Goal: Task Accomplishment & Management: Use online tool/utility

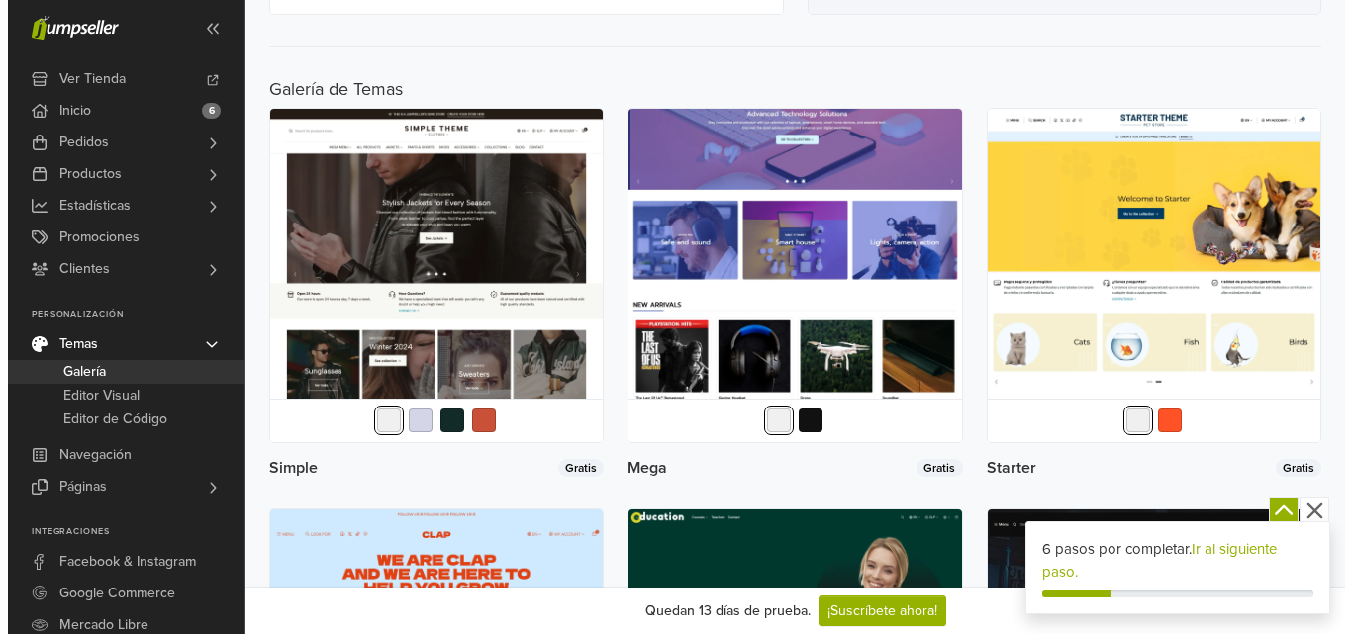
scroll to position [792, 0]
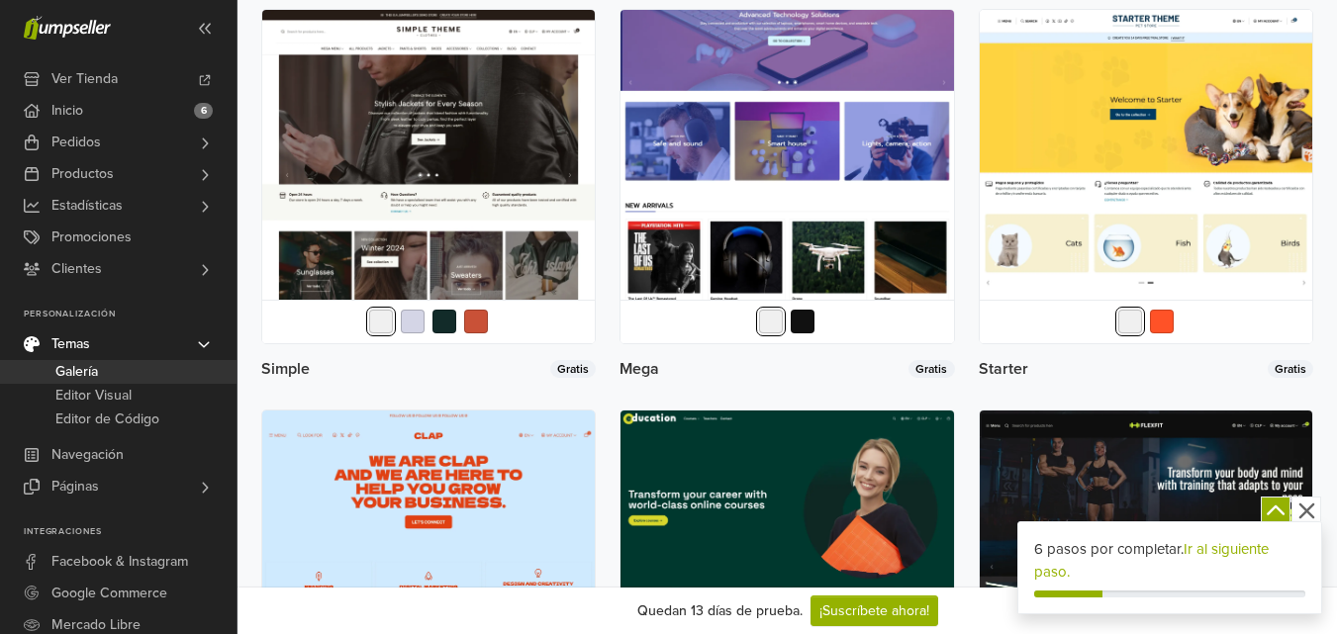
click at [787, 223] on img at bounding box center [786, 176] width 332 height 332
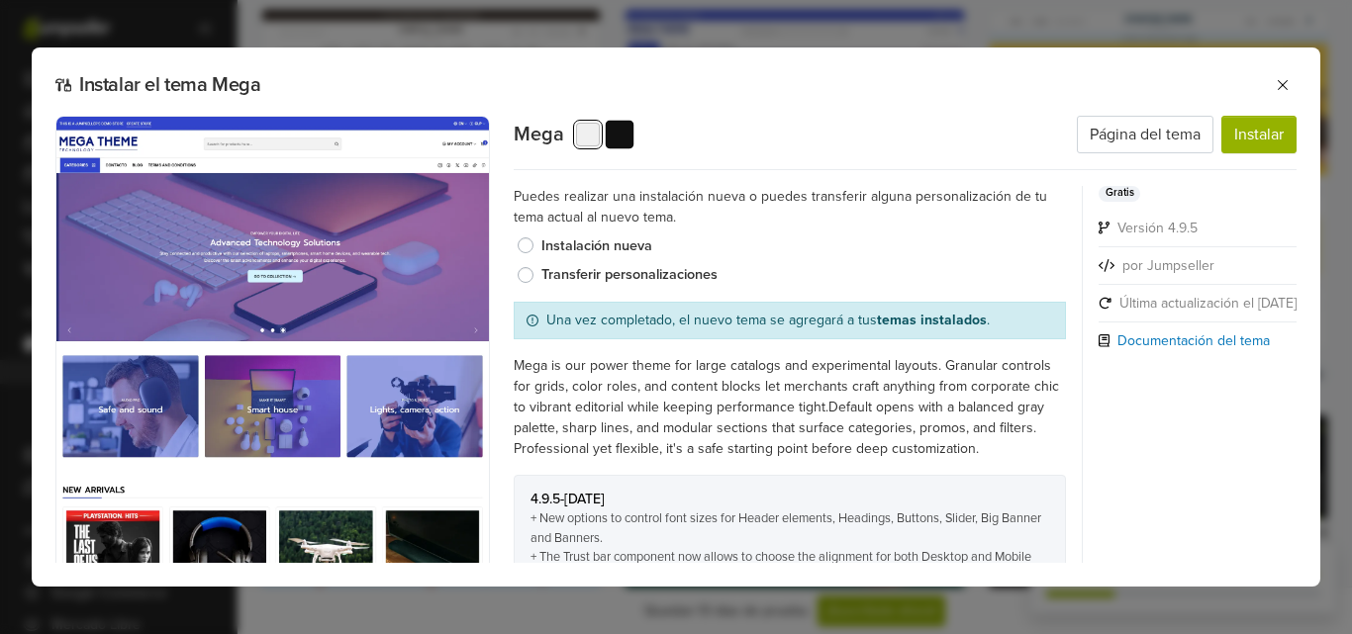
click at [618, 135] on button "button" at bounding box center [619, 134] width 29 height 29
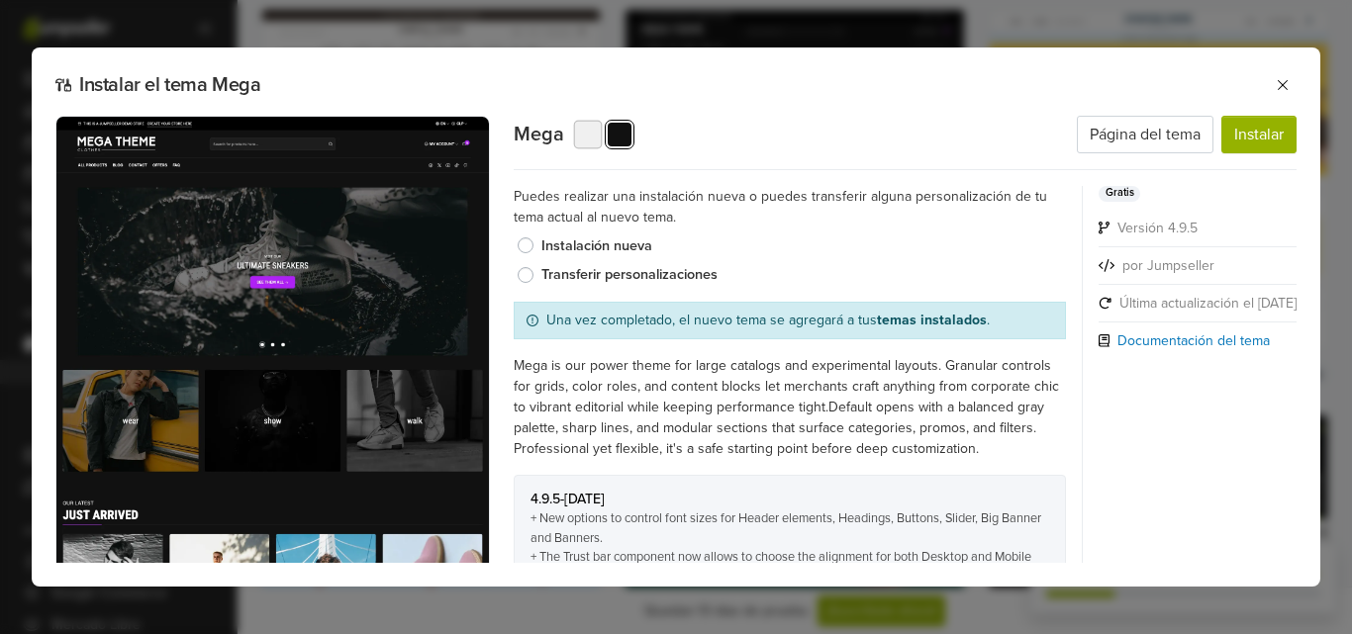
click at [583, 141] on button "button" at bounding box center [587, 134] width 29 height 29
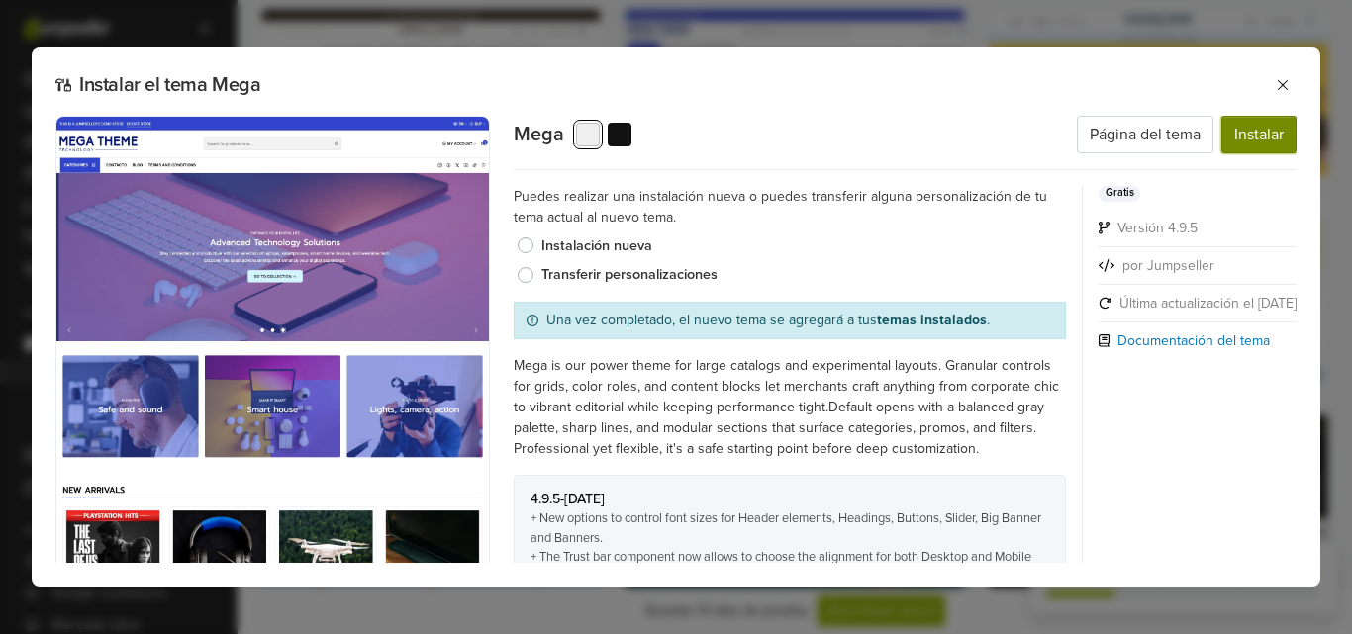
click at [1272, 145] on button "Instalar" at bounding box center [1258, 135] width 75 height 38
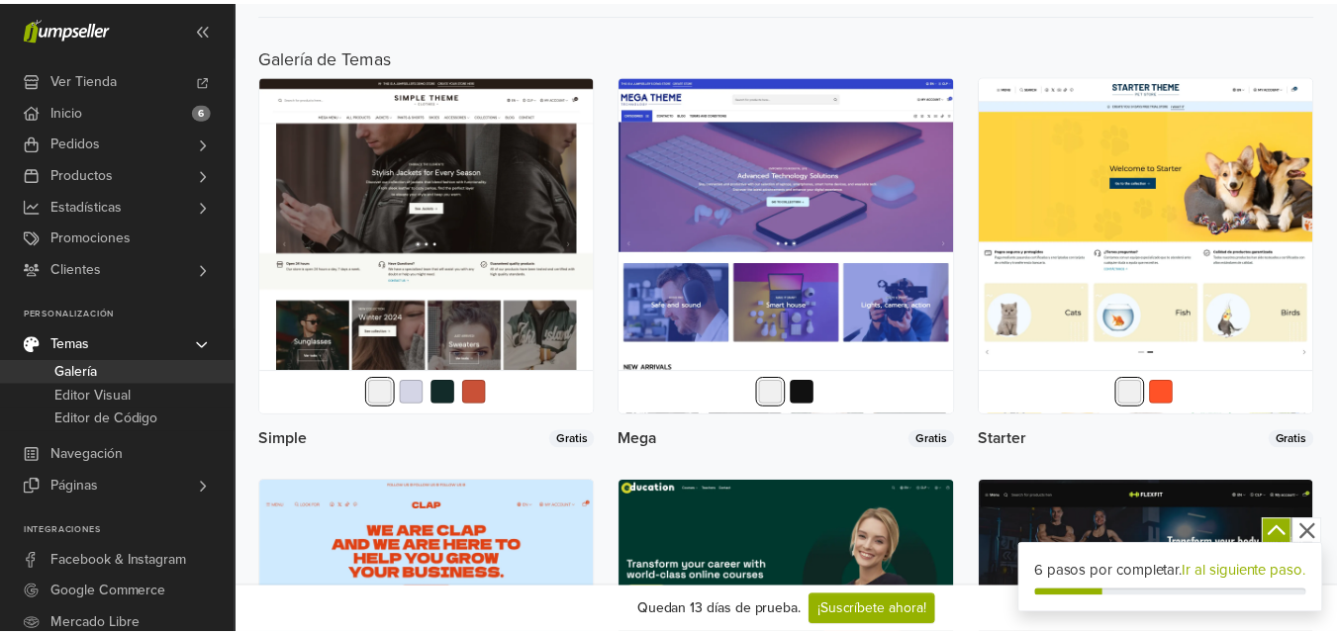
scroll to position [0, 0]
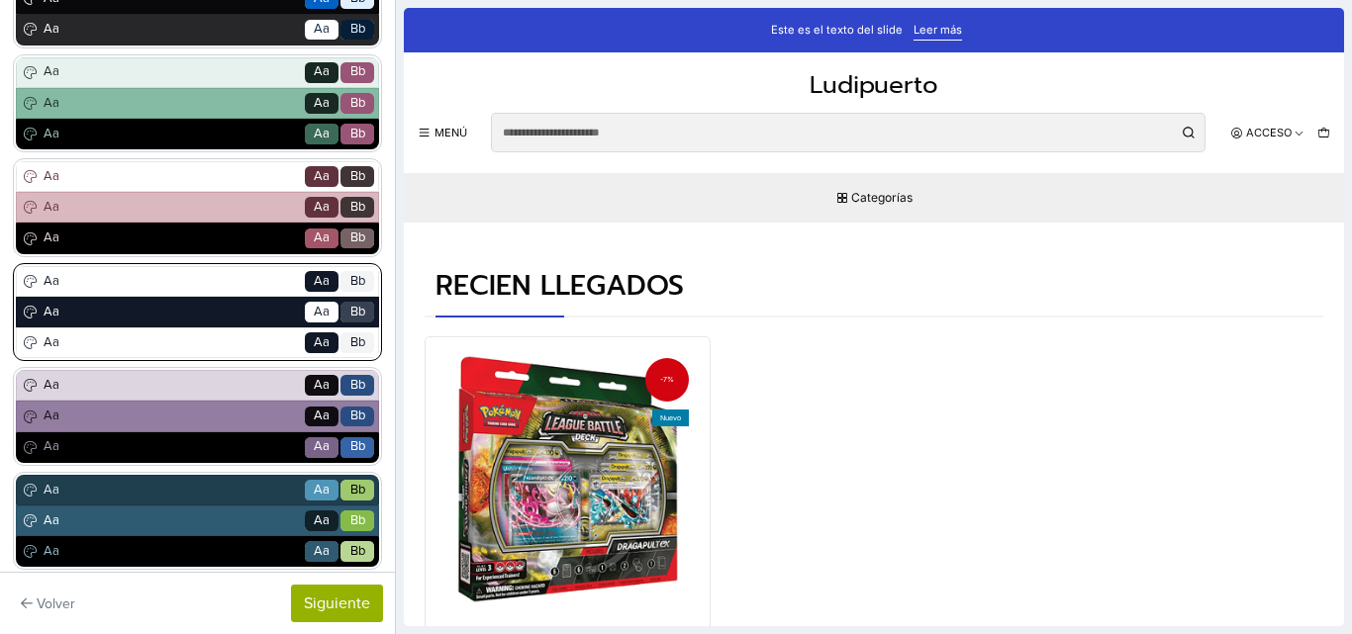
scroll to position [585, 0]
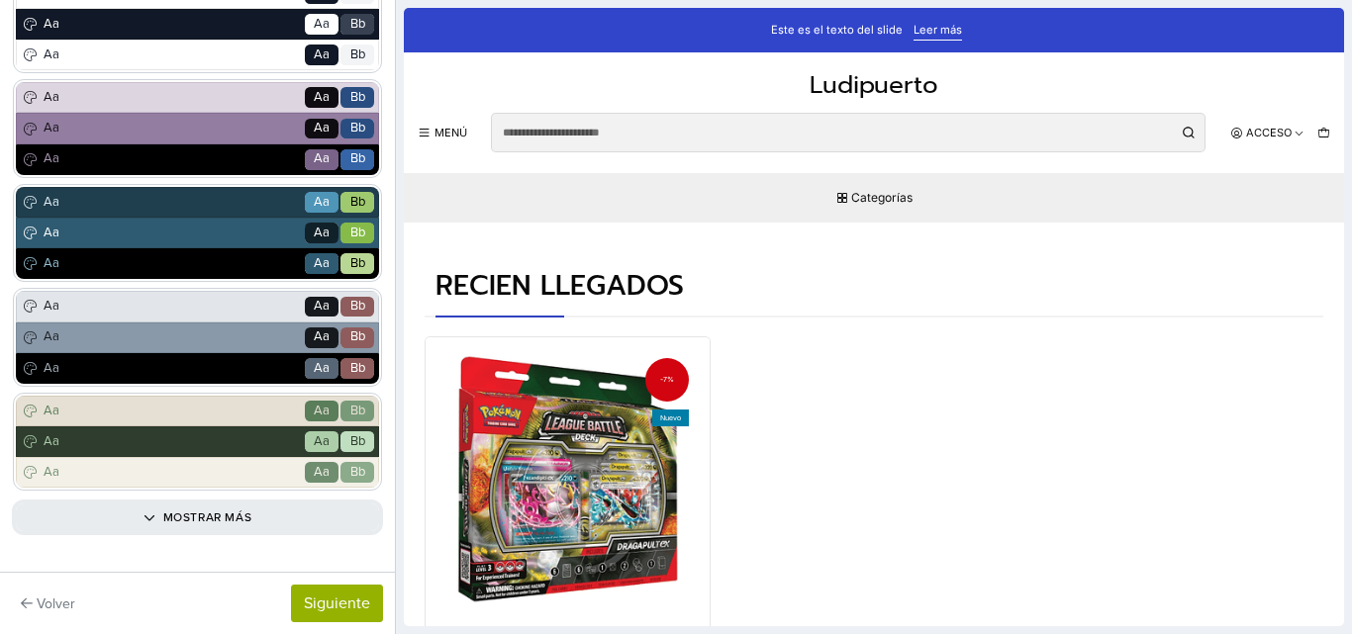
click at [154, 518] on button "Mostrar más" at bounding box center [197, 518] width 363 height 28
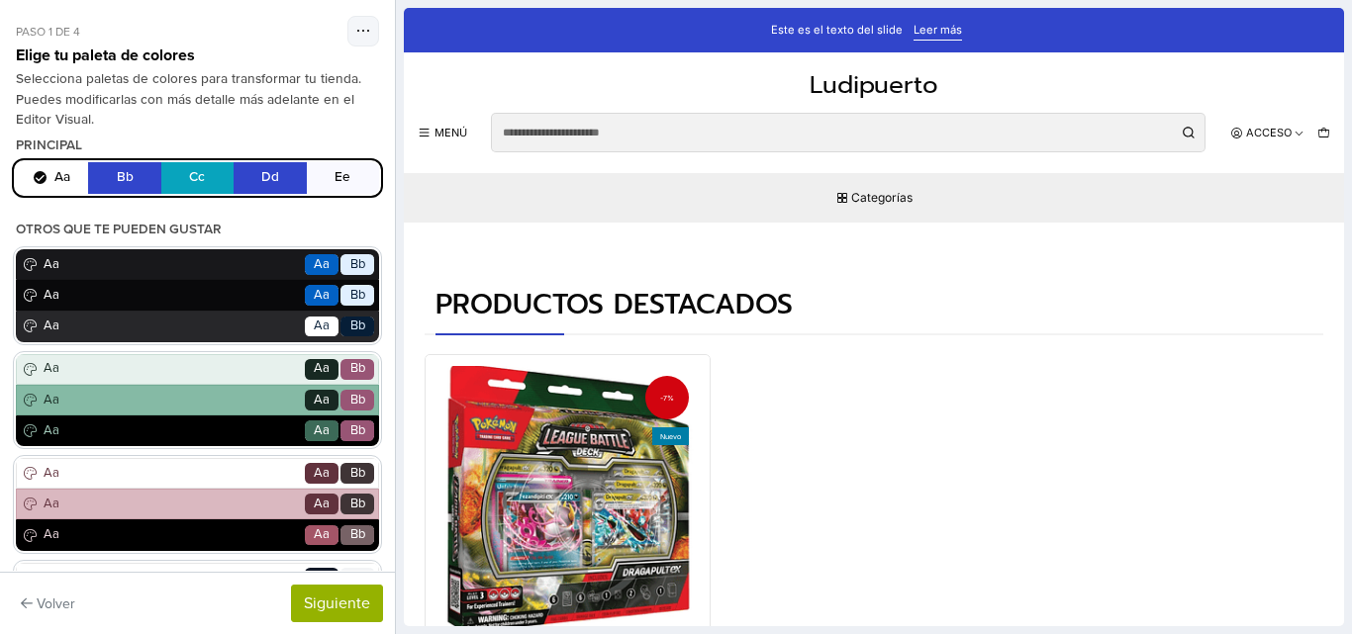
scroll to position [1484, 0]
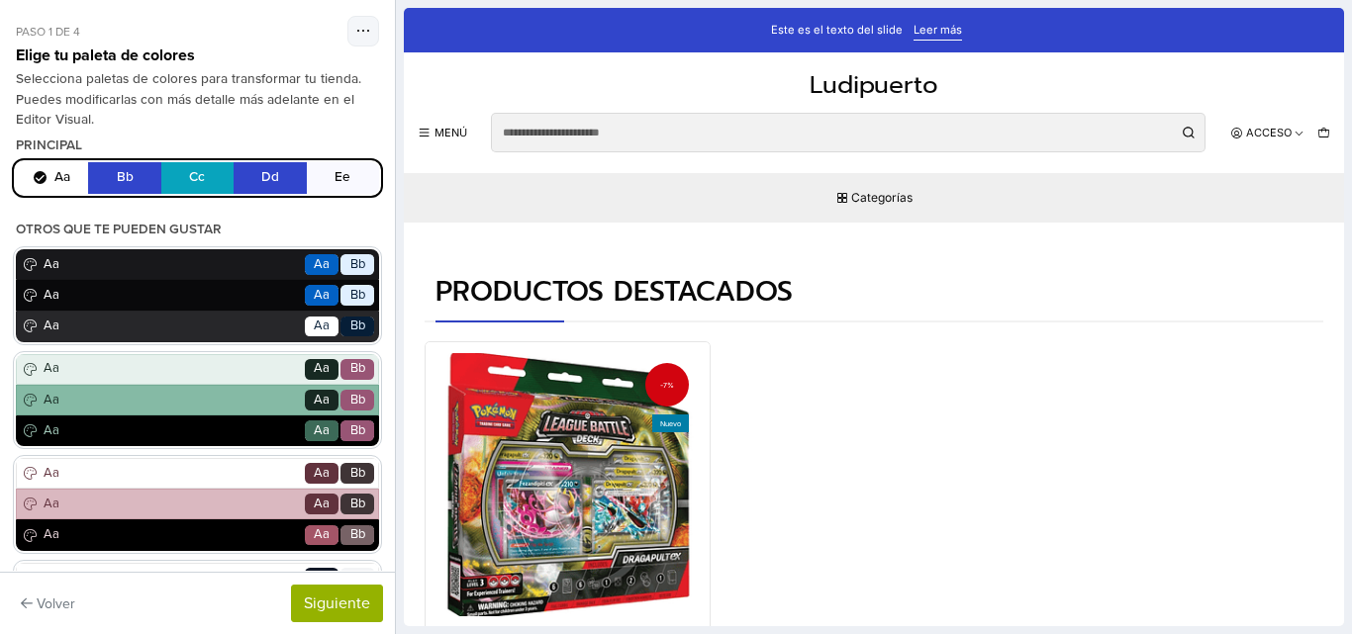
click at [577, 412] on div "-7% Nuevo" at bounding box center [567, 484] width 263 height 263
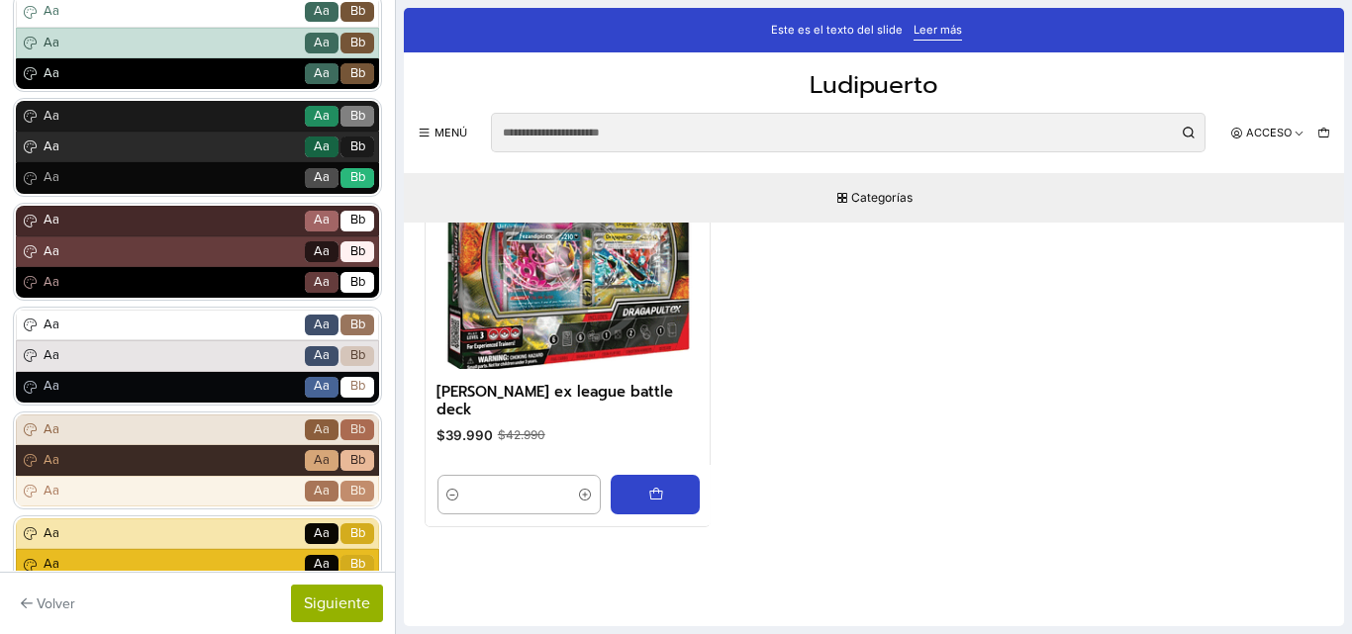
scroll to position [1088, 0]
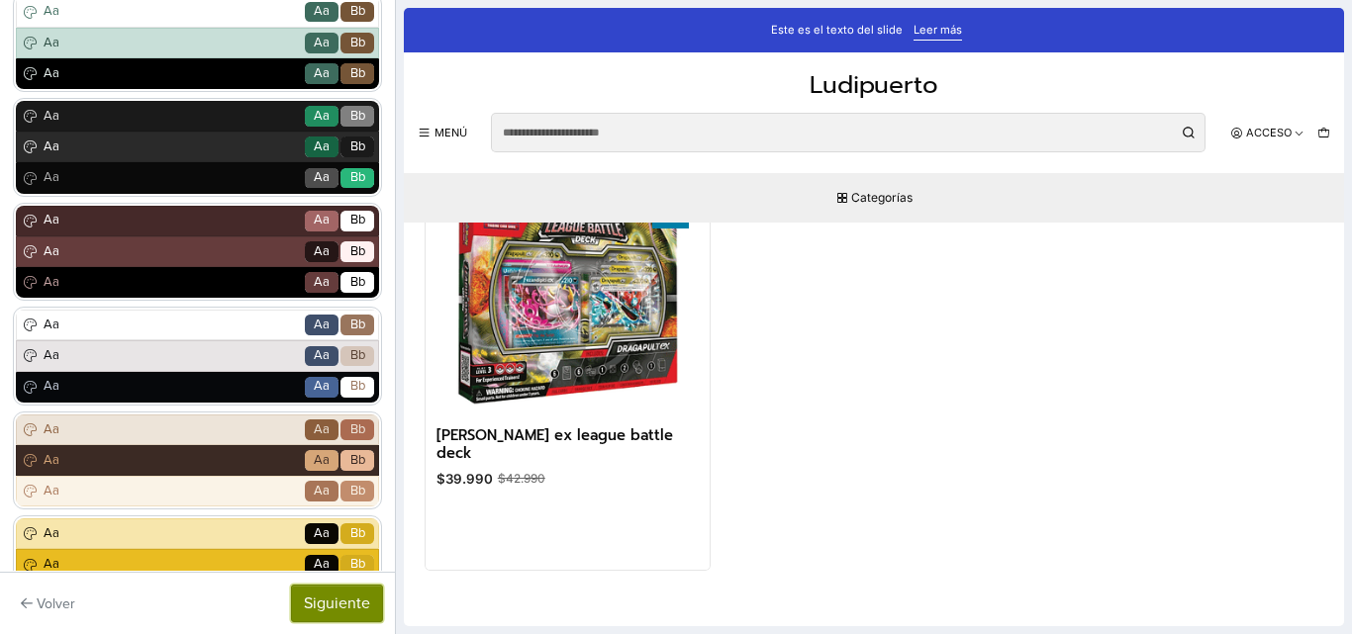
click at [339, 614] on button "Siguiente" at bounding box center [337, 604] width 92 height 38
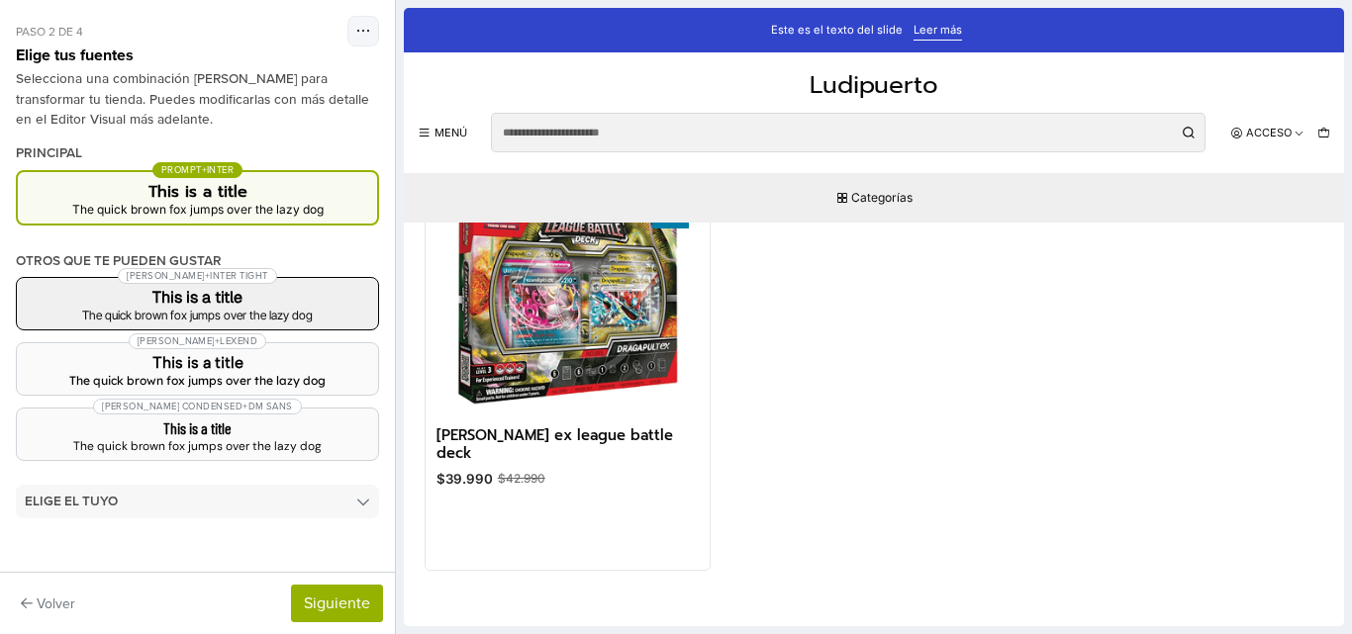
click at [214, 313] on div "The quick brown fox jumps over the lazy dog" at bounding box center [198, 316] width 330 height 12
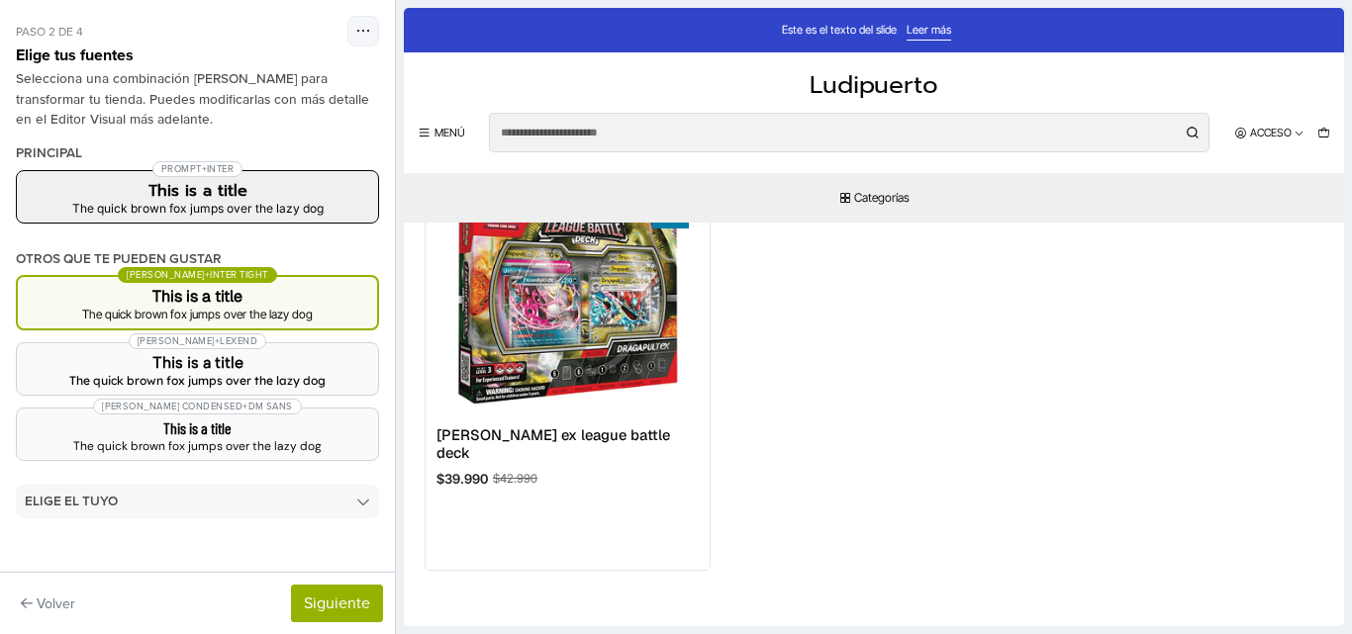
click at [199, 210] on div "The quick brown fox jumps over the lazy dog" at bounding box center [198, 209] width 330 height 12
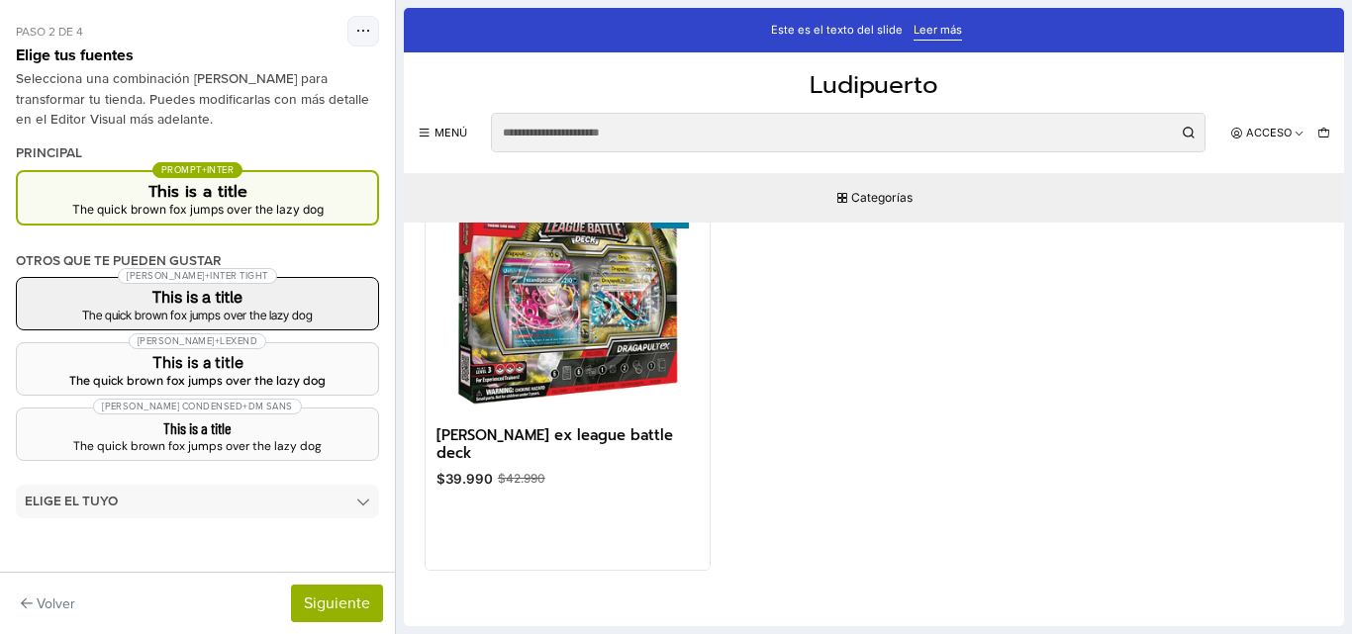
click at [220, 306] on h3 "This is a title" at bounding box center [198, 298] width 330 height 16
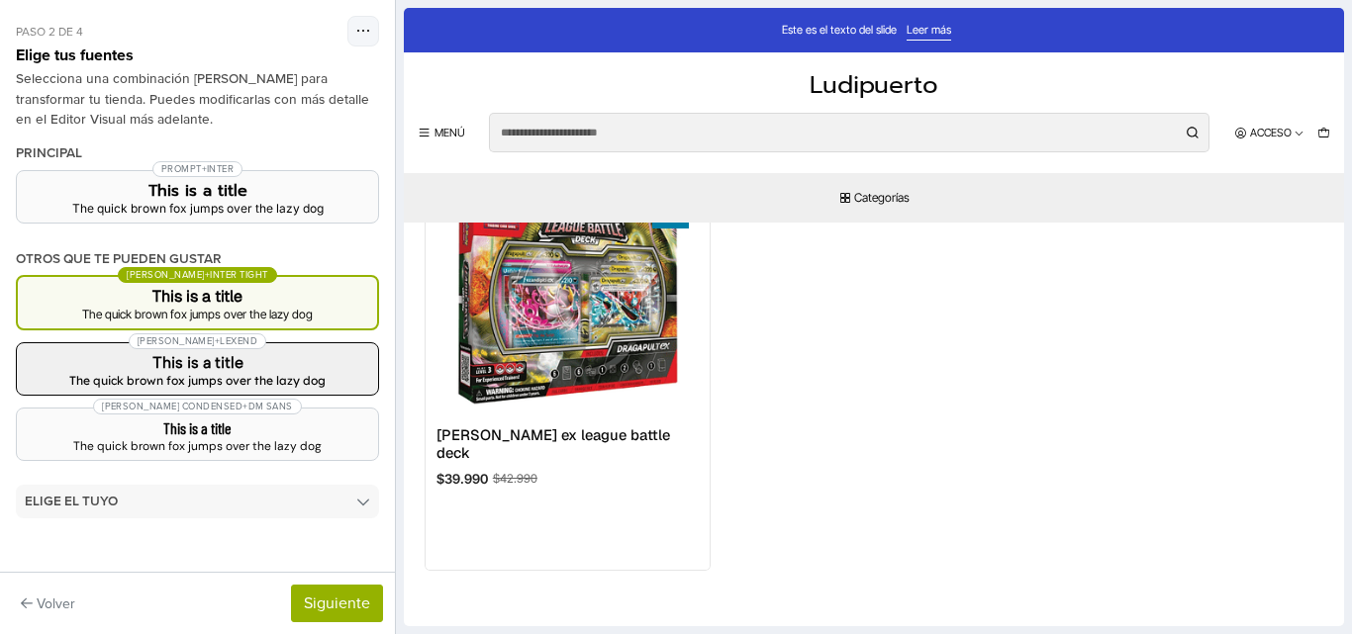
click at [227, 358] on h3 "This is a title" at bounding box center [198, 363] width 330 height 16
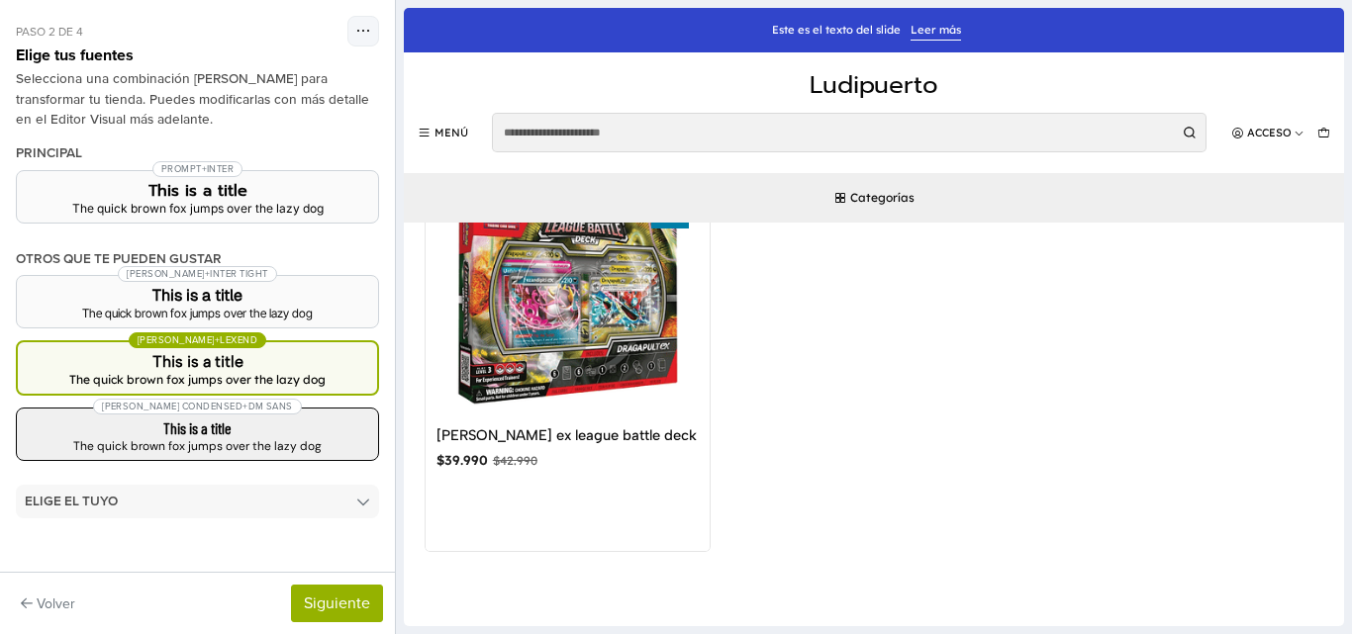
click at [224, 444] on div "The quick brown fox jumps over the lazy dog" at bounding box center [198, 446] width 330 height 12
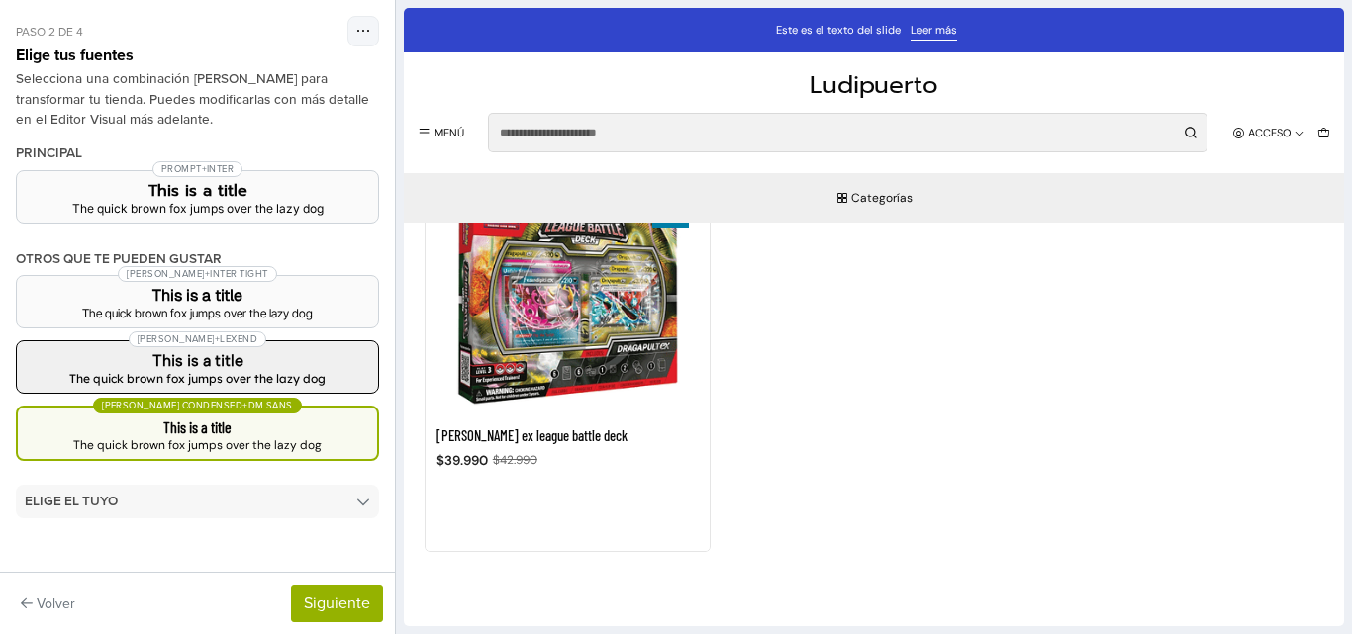
click at [232, 354] on h3 "This is a title" at bounding box center [198, 361] width 330 height 16
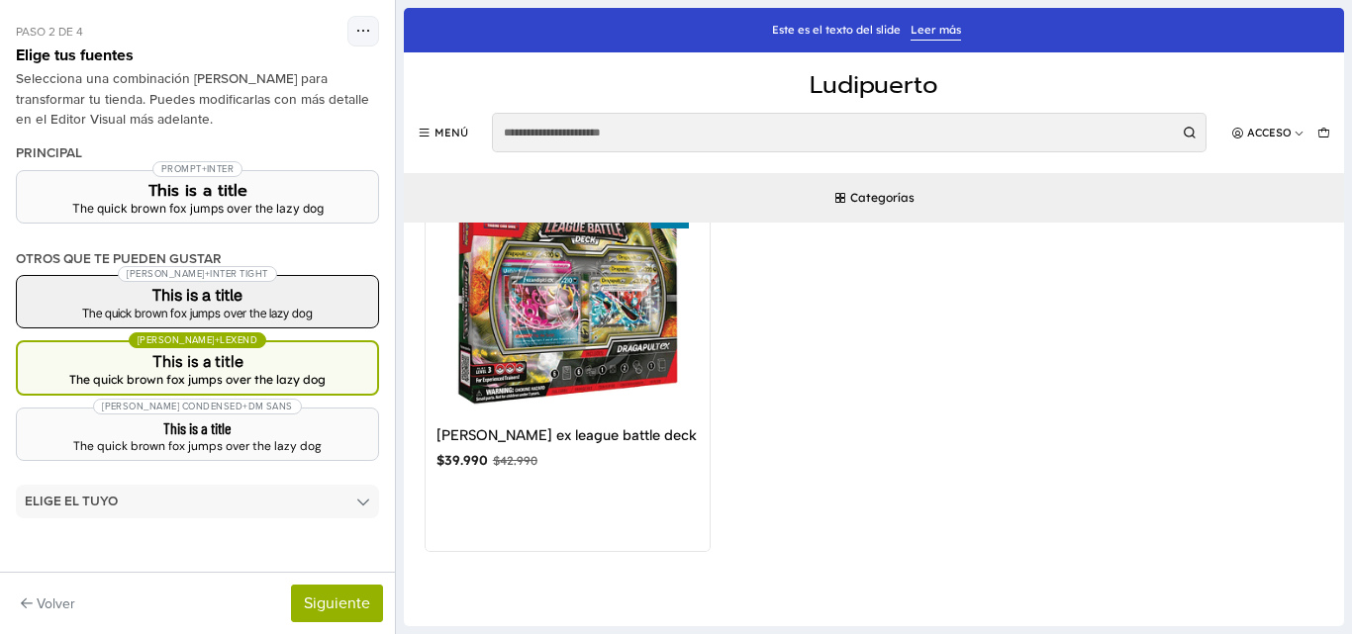
click at [217, 296] on h3 "This is a title" at bounding box center [198, 296] width 330 height 16
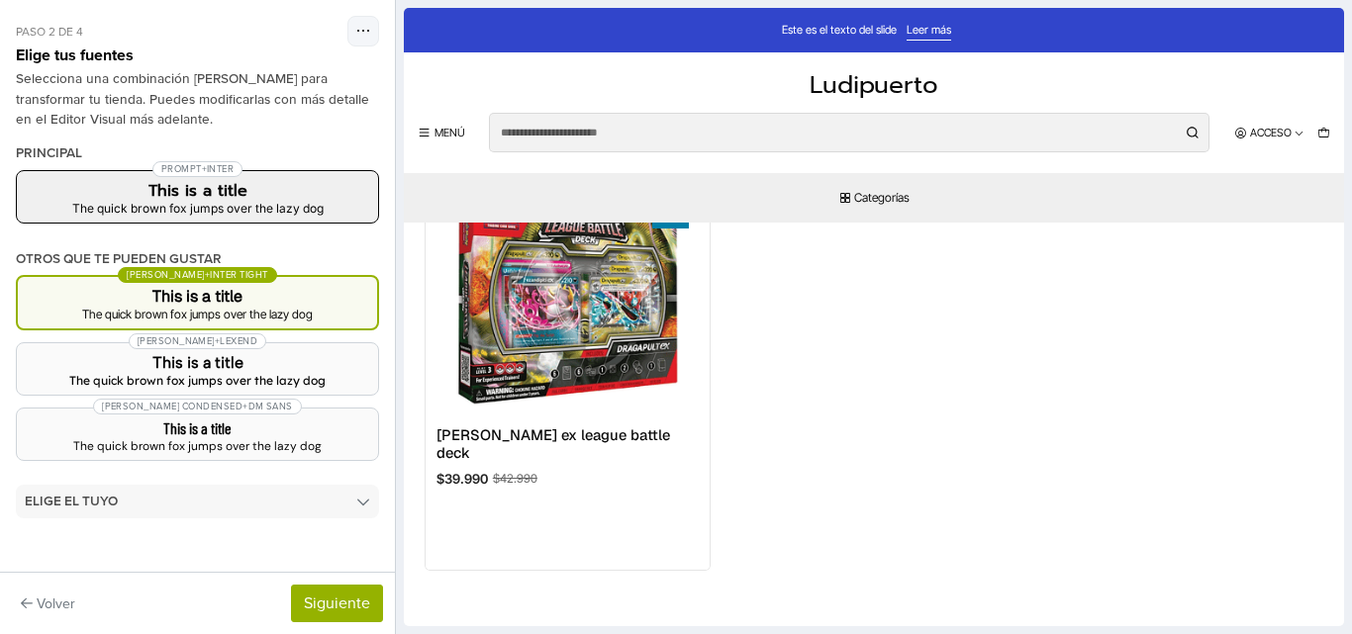
click at [236, 210] on div "The quick brown fox jumps over the lazy dog" at bounding box center [198, 209] width 330 height 12
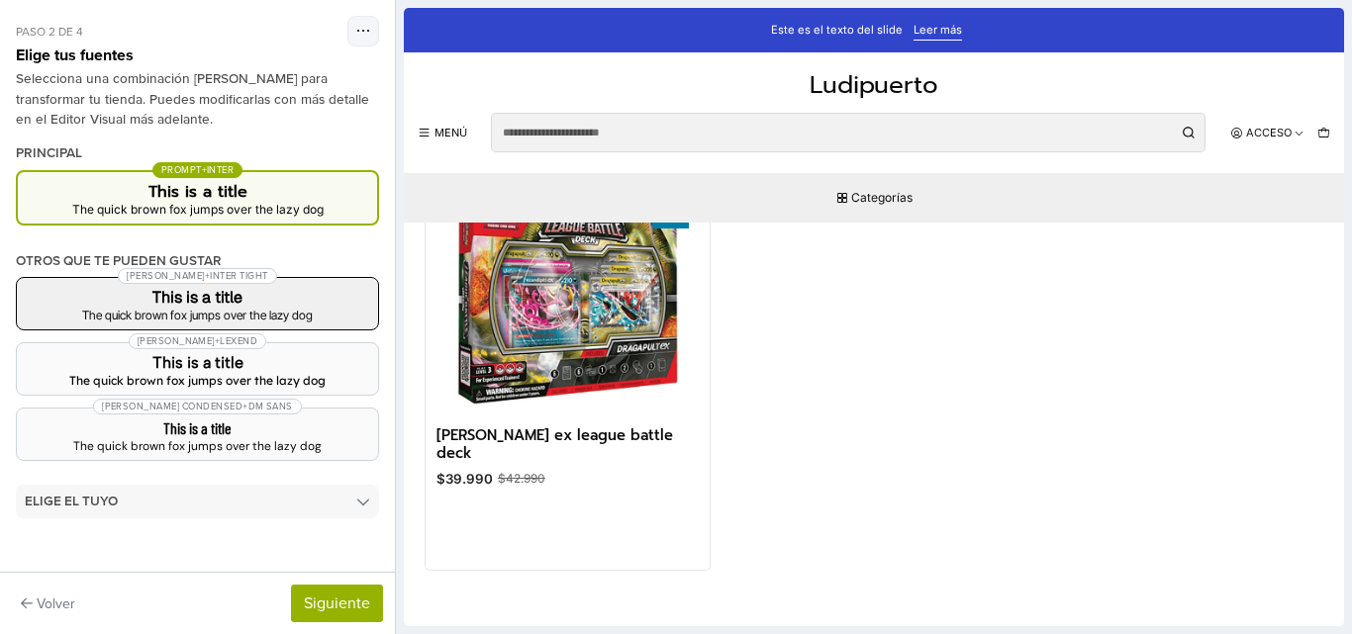
click at [241, 312] on div "The quick brown fox jumps over the lazy dog" at bounding box center [198, 316] width 330 height 12
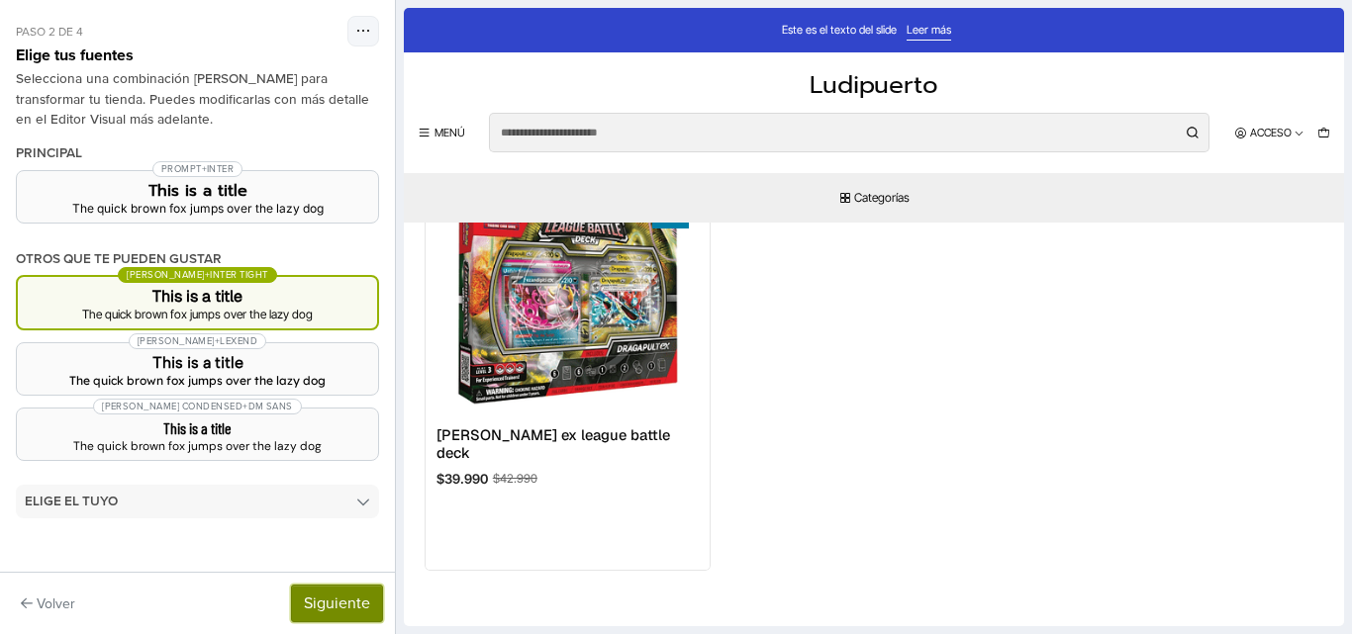
click at [353, 602] on button "Siguiente" at bounding box center [337, 604] width 92 height 38
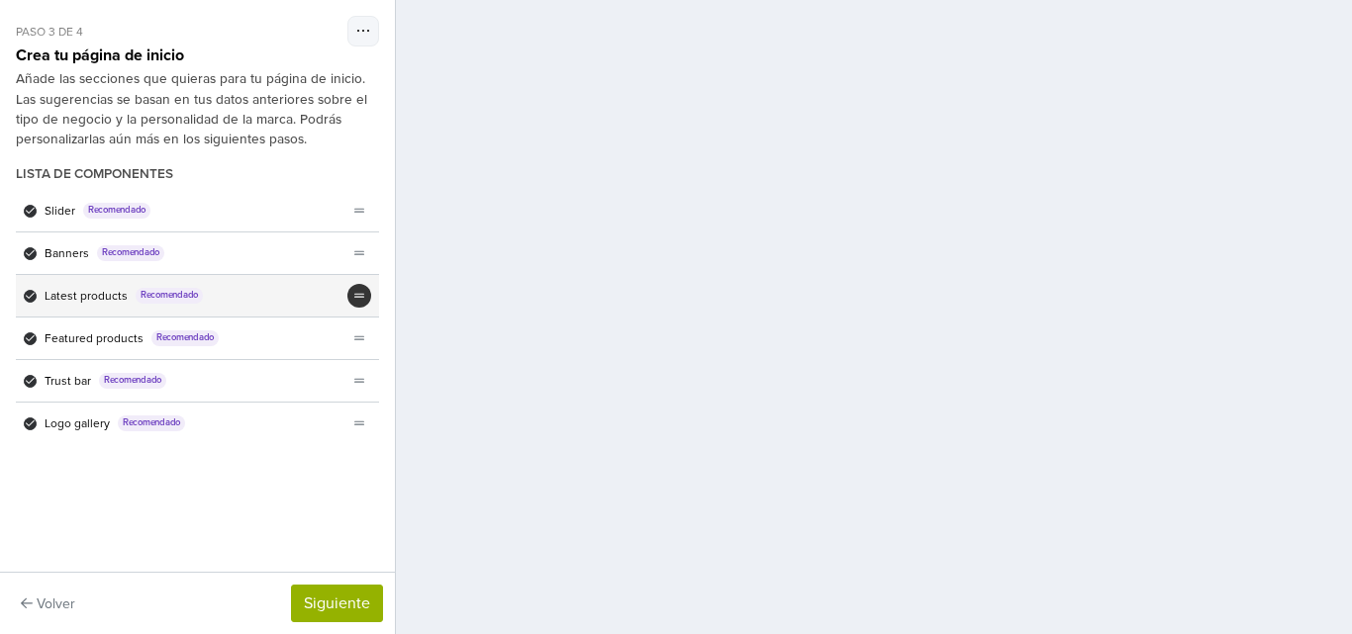
click at [355, 295] on icon "theme_generator.components.drag_reorder" at bounding box center [359, 296] width 11 height 4
click at [266, 303] on div "Latest products Recomendado" at bounding box center [181, 296] width 331 height 42
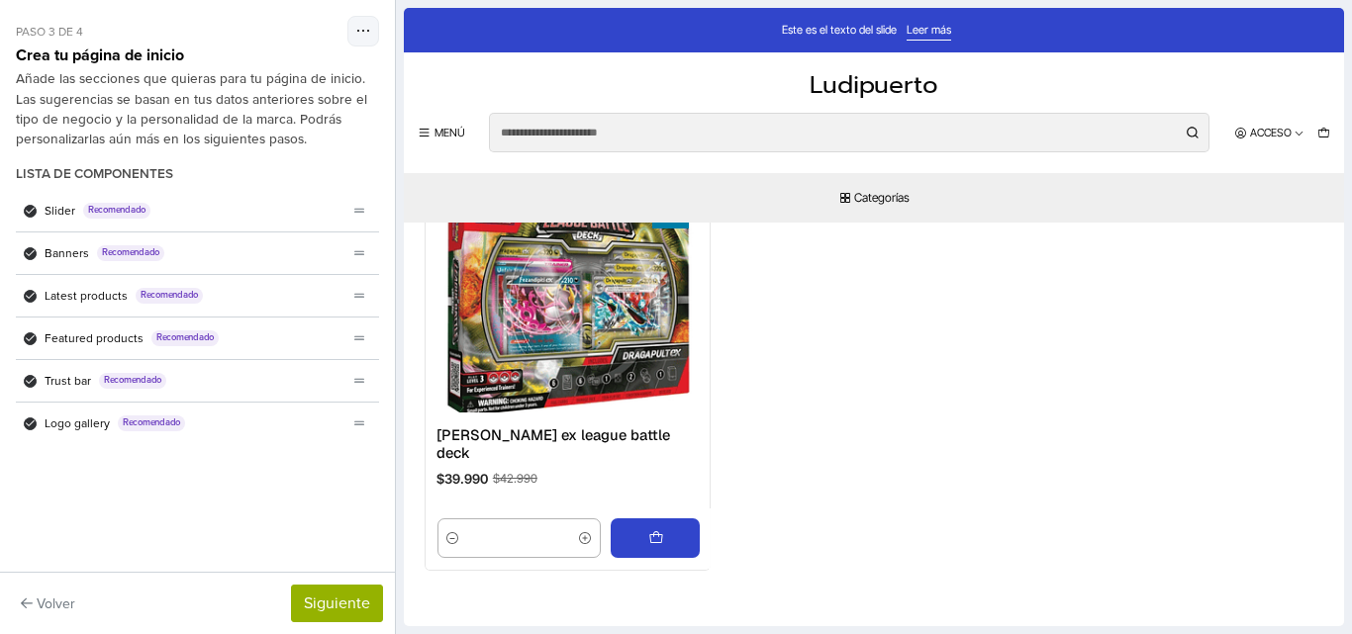
scroll to position [989, 0]
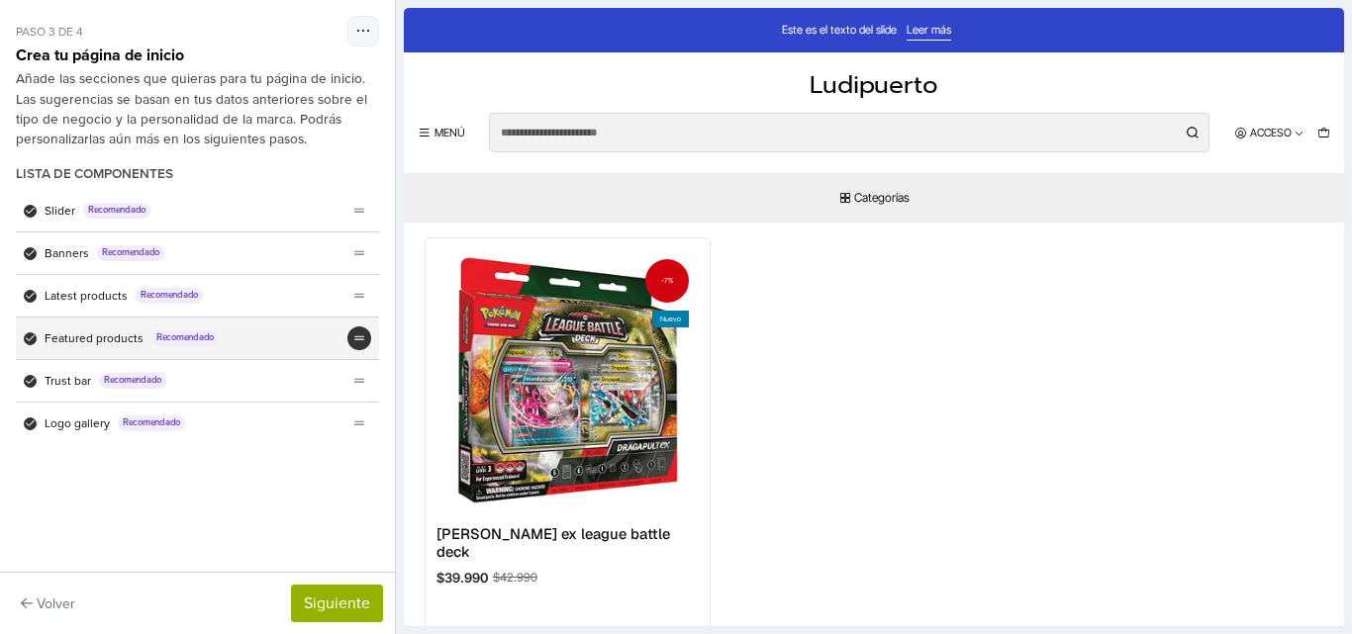
click at [358, 342] on icon "theme_generator.components.drag_reorder" at bounding box center [359, 338] width 11 height 12
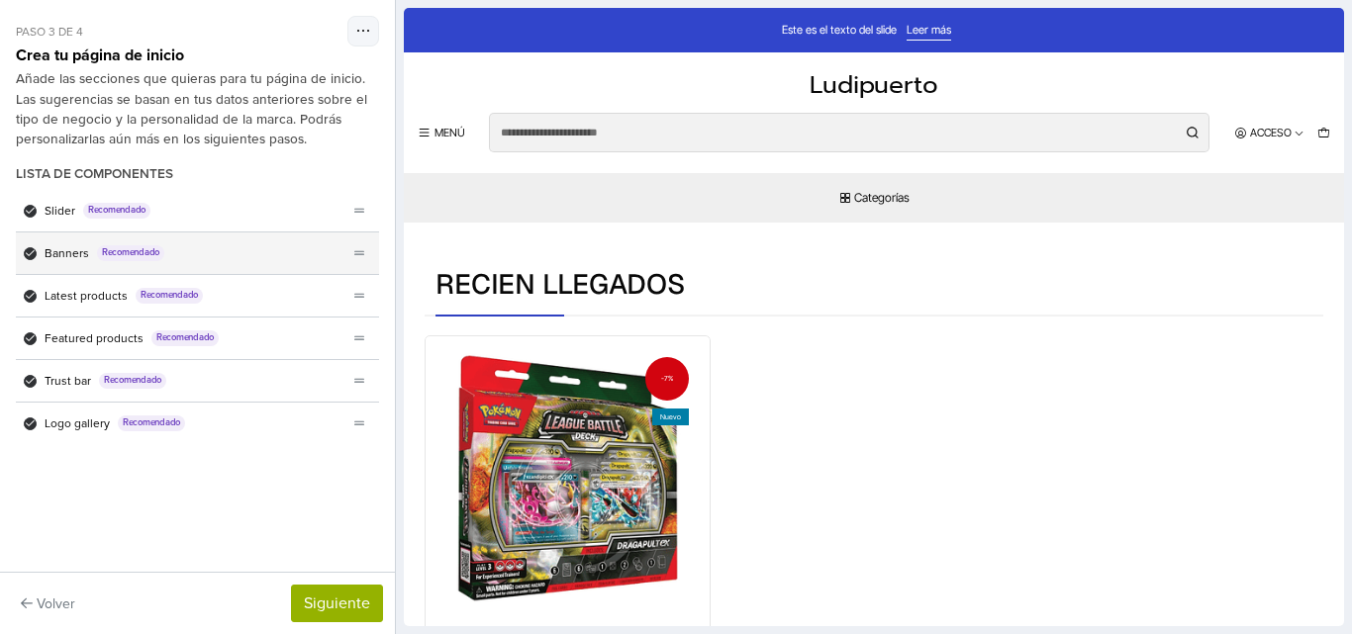
scroll to position [891, 0]
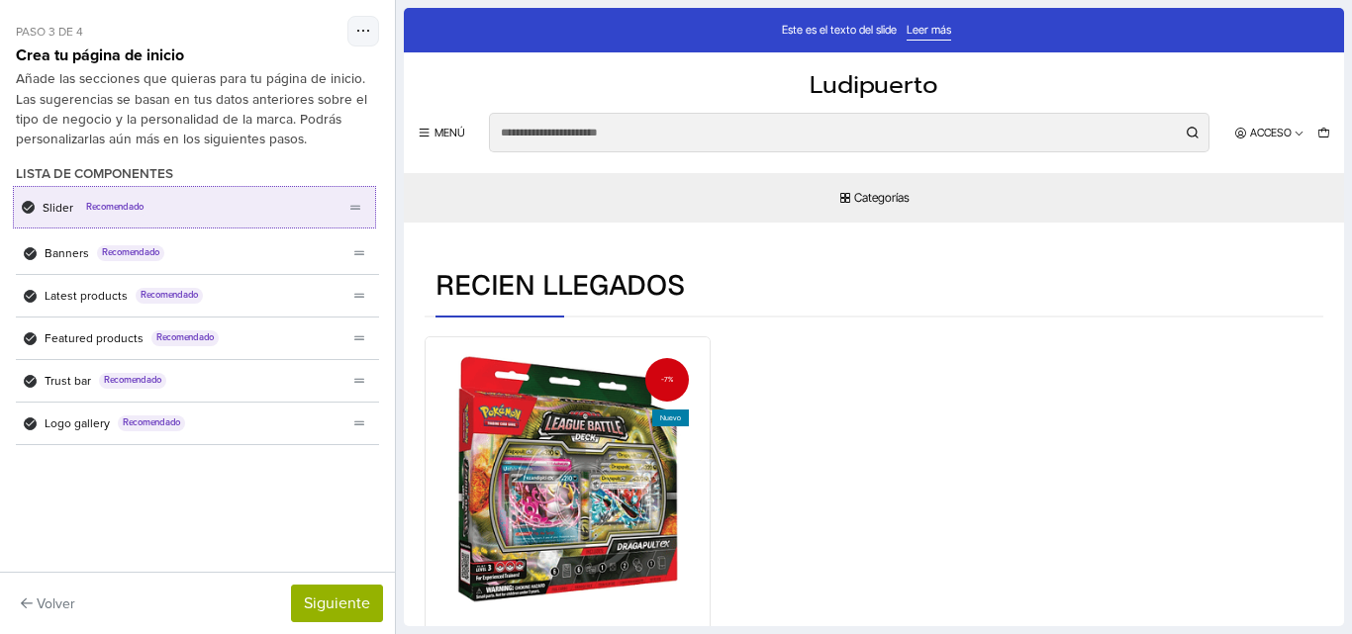
click at [361, 212] on ul "Slider Recomendado Banners Recomendado Latest products Recomendado Featured pro…" at bounding box center [197, 317] width 363 height 255
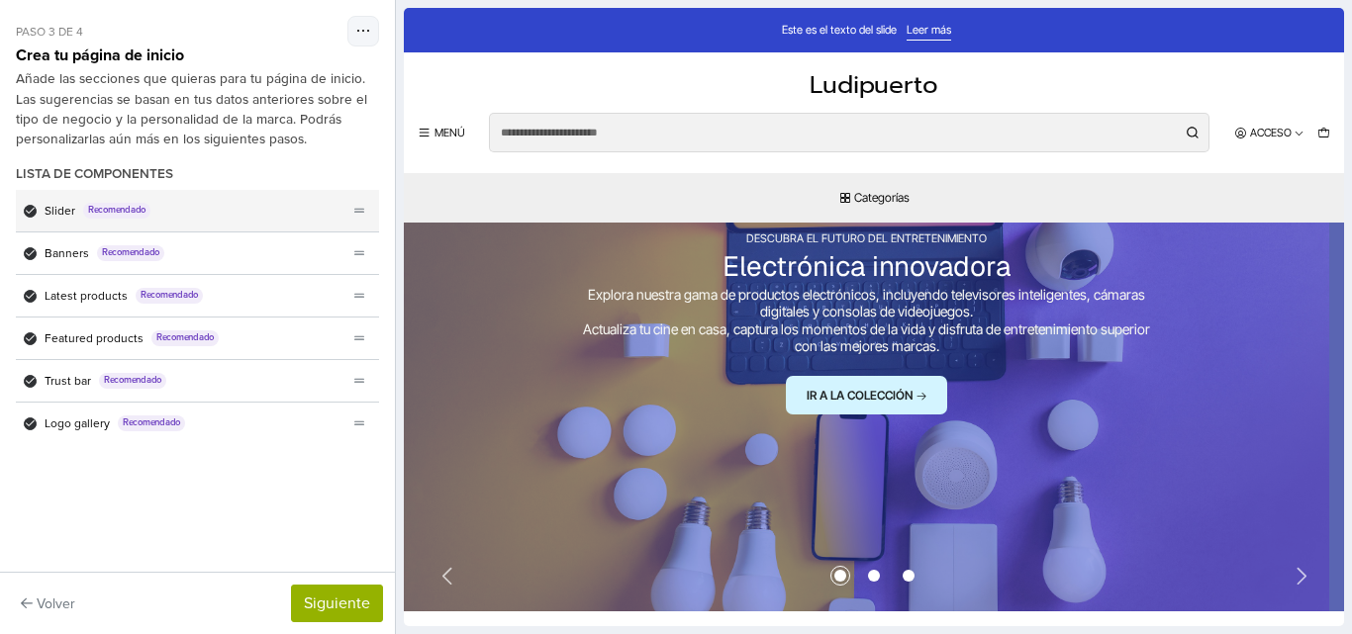
scroll to position [198, 0]
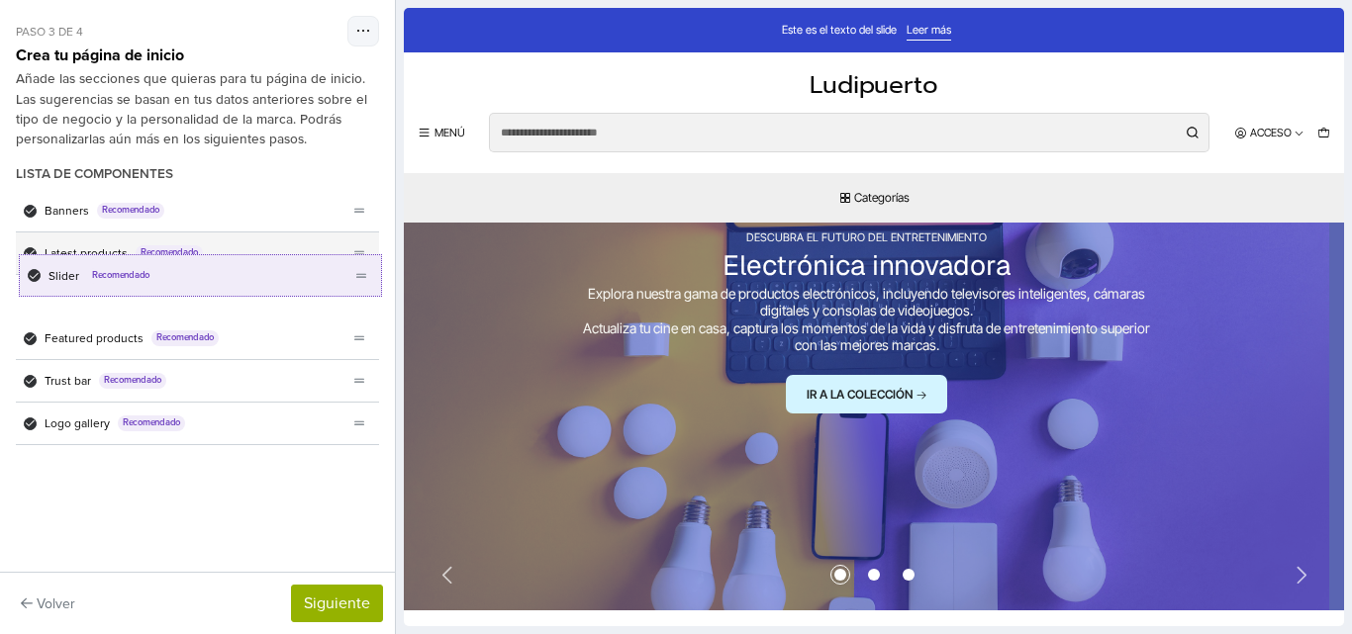
drag, startPoint x: 361, startPoint y: 213, endPoint x: 364, endPoint y: 282, distance: 69.3
click at [364, 282] on ul "Slider Recomendado Banners Recomendado Latest products Recomendado Featured pro…" at bounding box center [197, 317] width 363 height 255
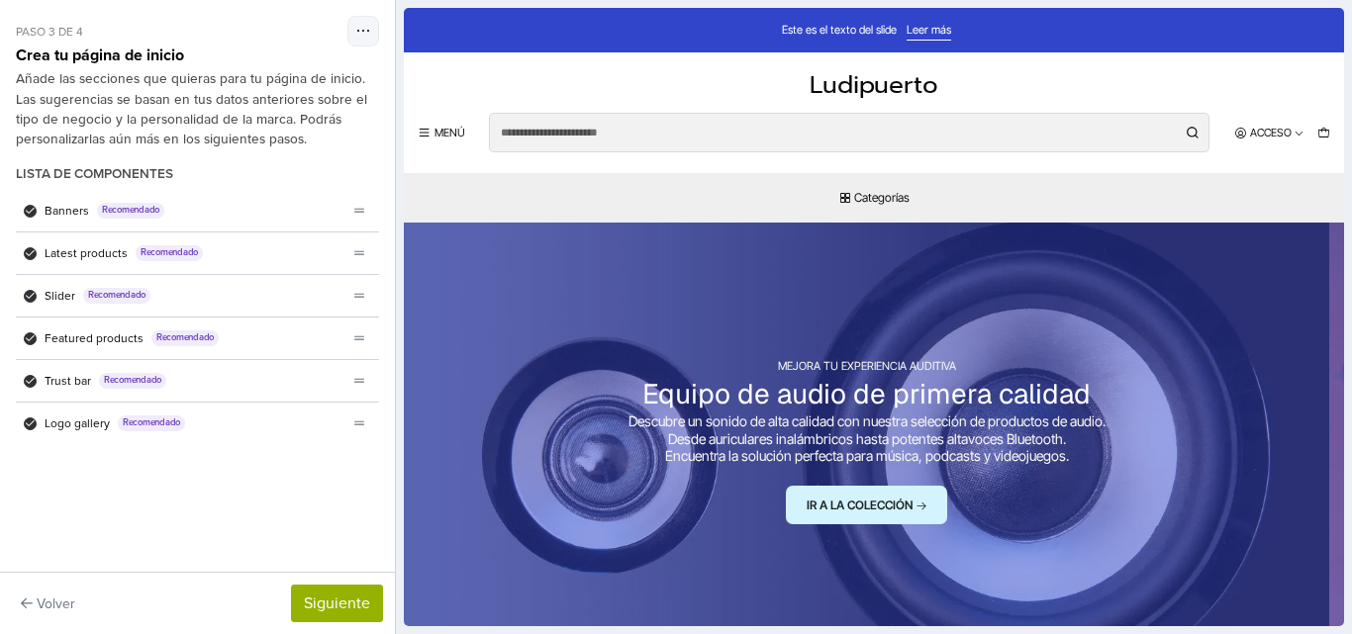
scroll to position [693, 0]
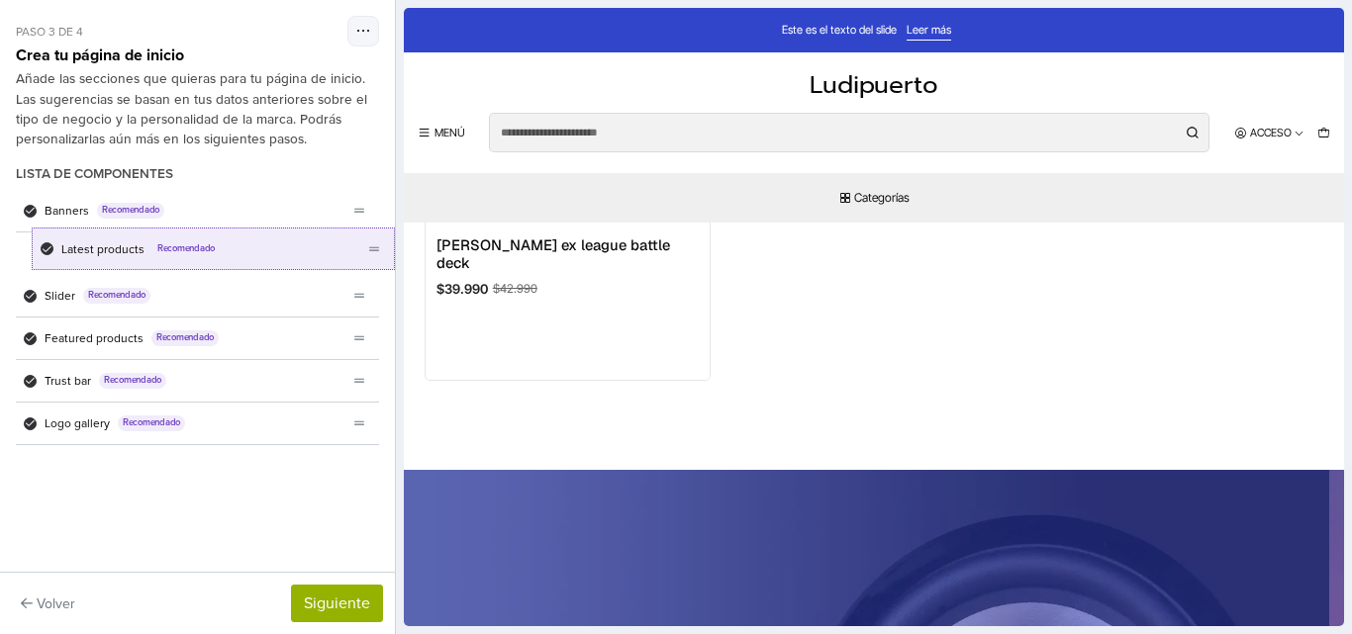
drag, startPoint x: 355, startPoint y: 260, endPoint x: 372, endPoint y: 249, distance: 20.0
click at [372, 249] on ul "Banners Recomendado Latest products Recomendado Slider Recomendado Featured pro…" at bounding box center [197, 317] width 363 height 255
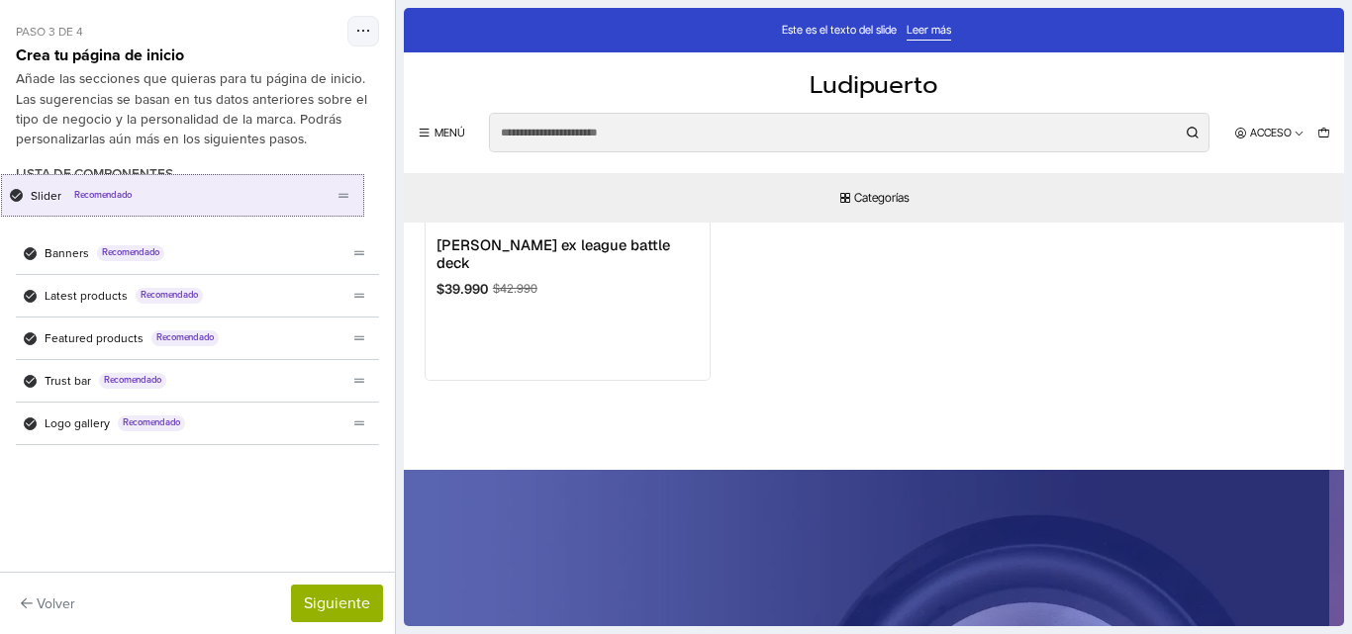
drag, startPoint x: 365, startPoint y: 298, endPoint x: 349, endPoint y: 187, distance: 111.9
click at [349, 187] on div "Lista de componentes Banners Recomendado Latest products Recomendado Slider Rec…" at bounding box center [197, 305] width 363 height 279
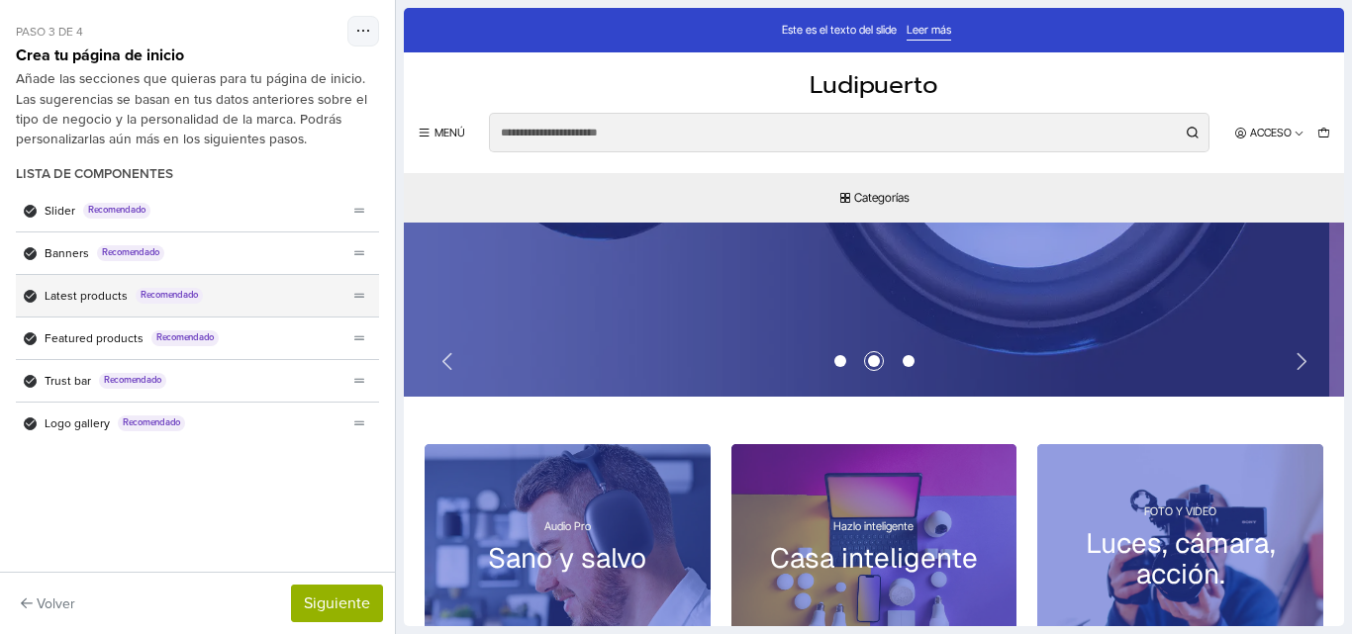
scroll to position [215, 0]
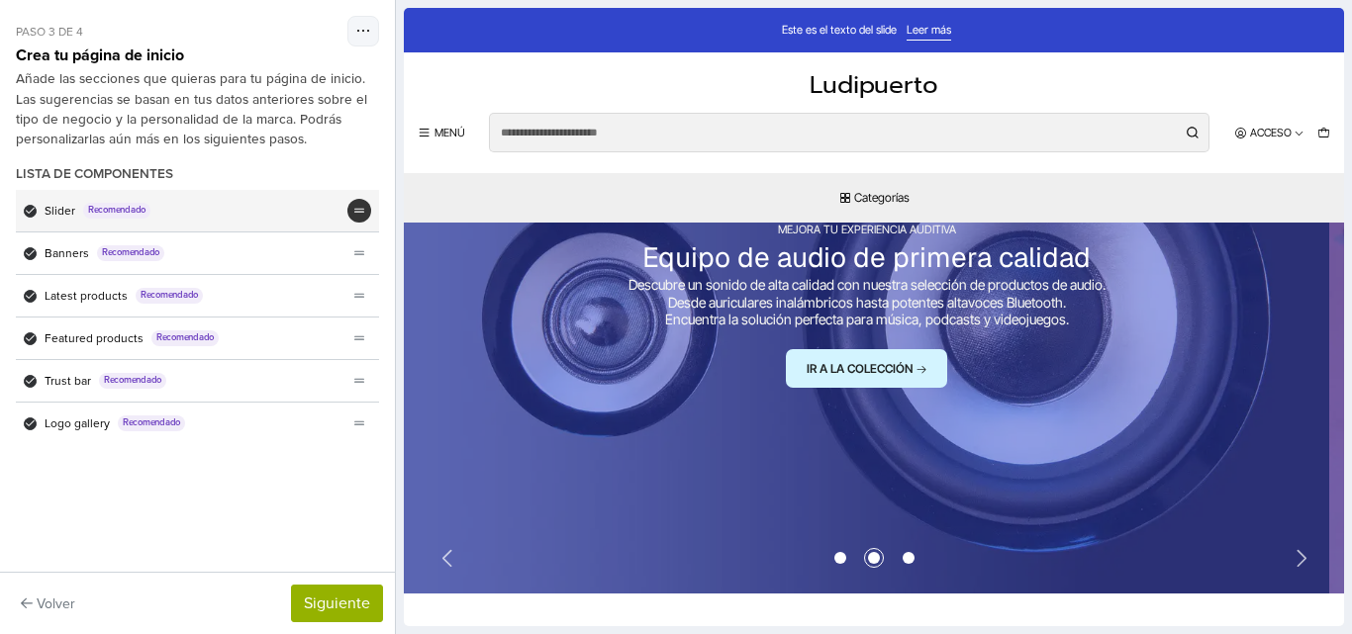
click at [358, 222] on div "theme_generator.components.drag_reorder" at bounding box center [359, 211] width 24 height 24
click at [120, 206] on span "Recomendado" at bounding box center [116, 211] width 67 height 16
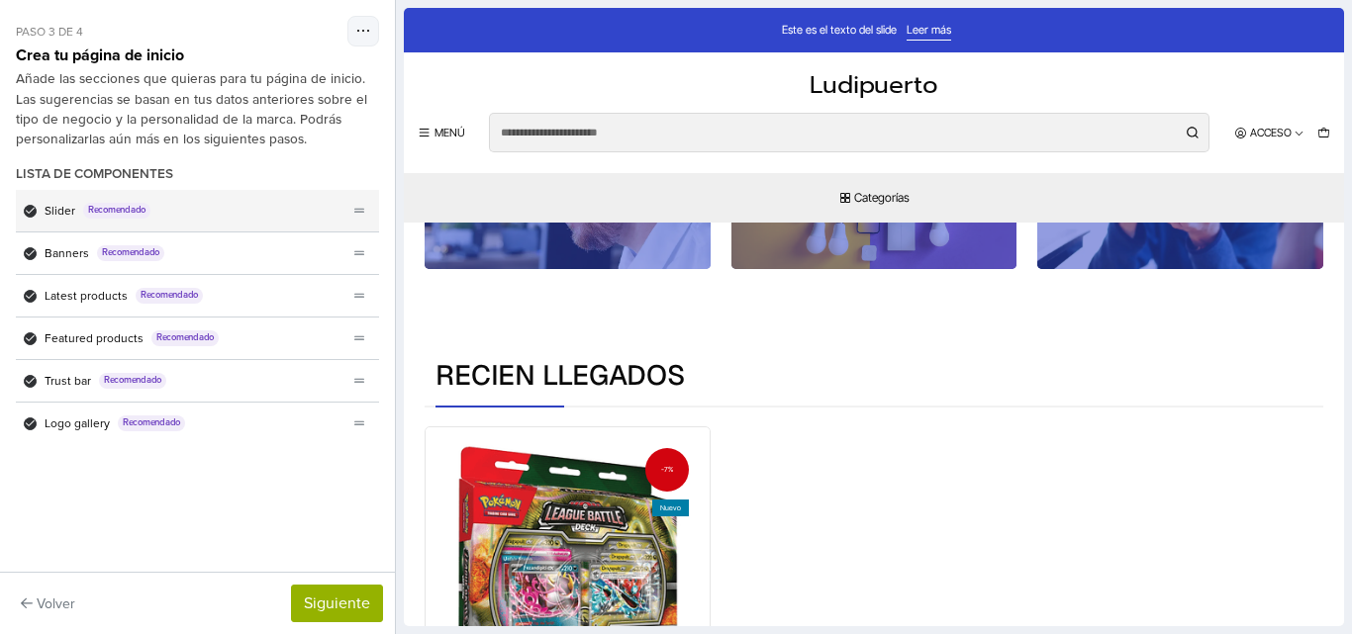
scroll to position [0, 0]
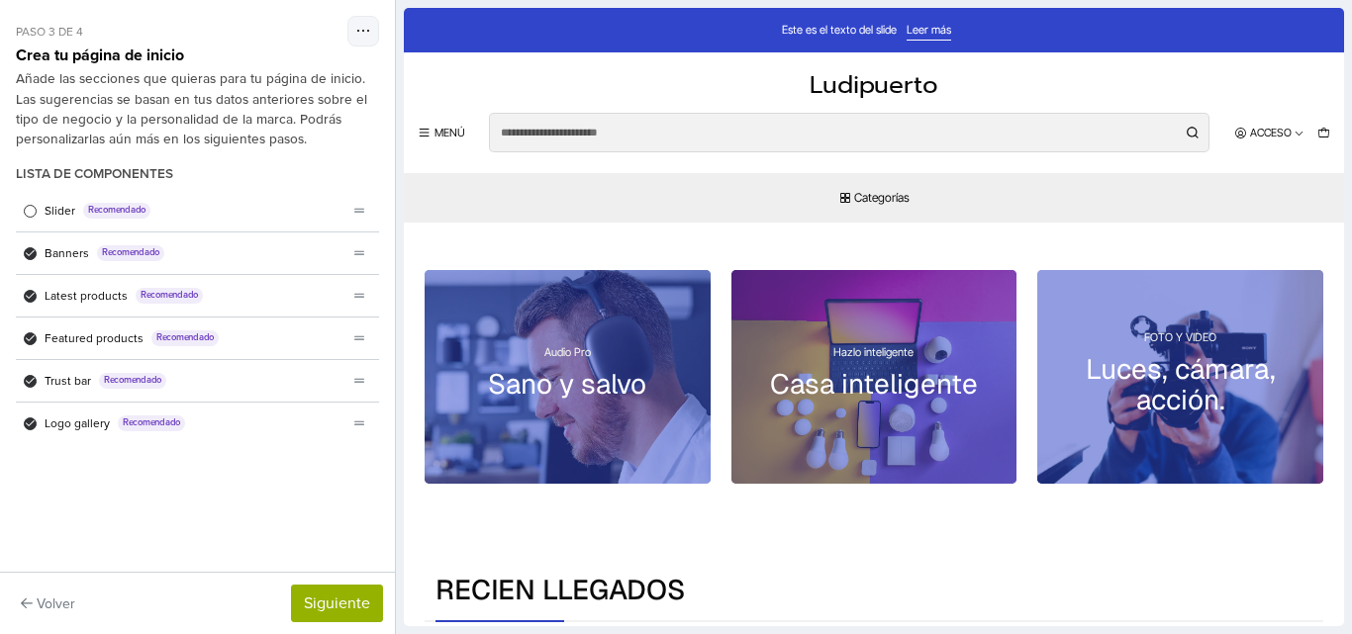
click at [119, 206] on span "Recomendado" at bounding box center [116, 211] width 67 height 16
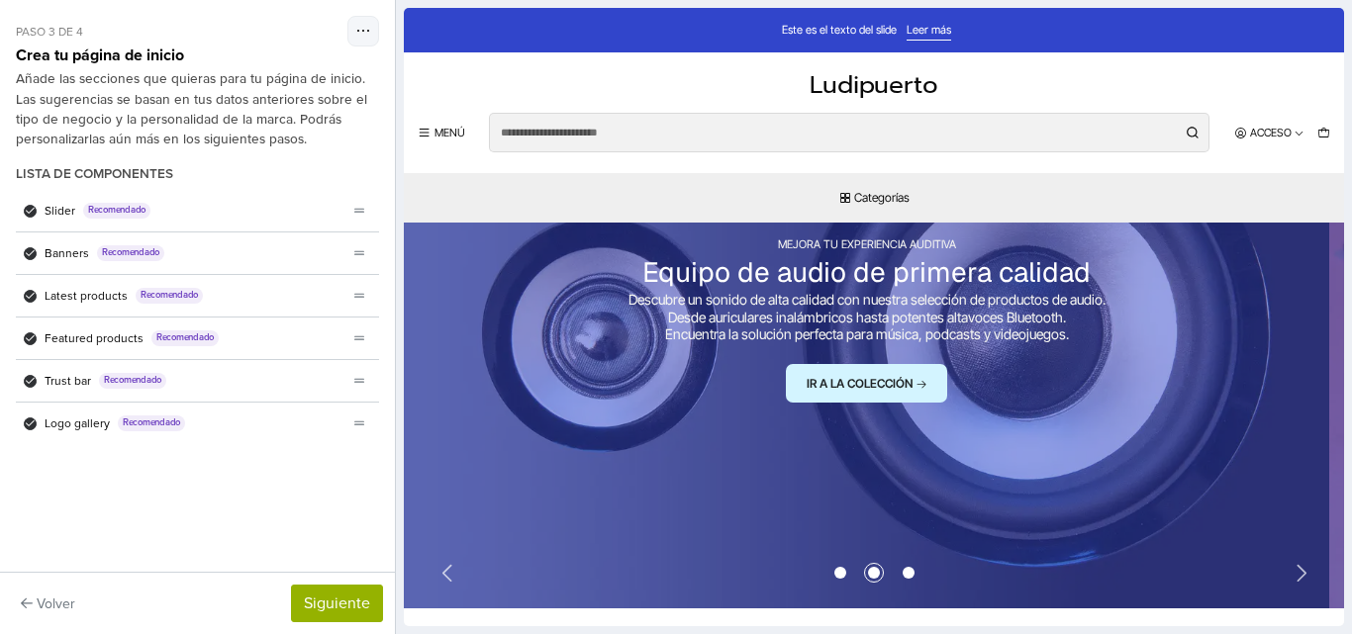
scroll to position [215, 0]
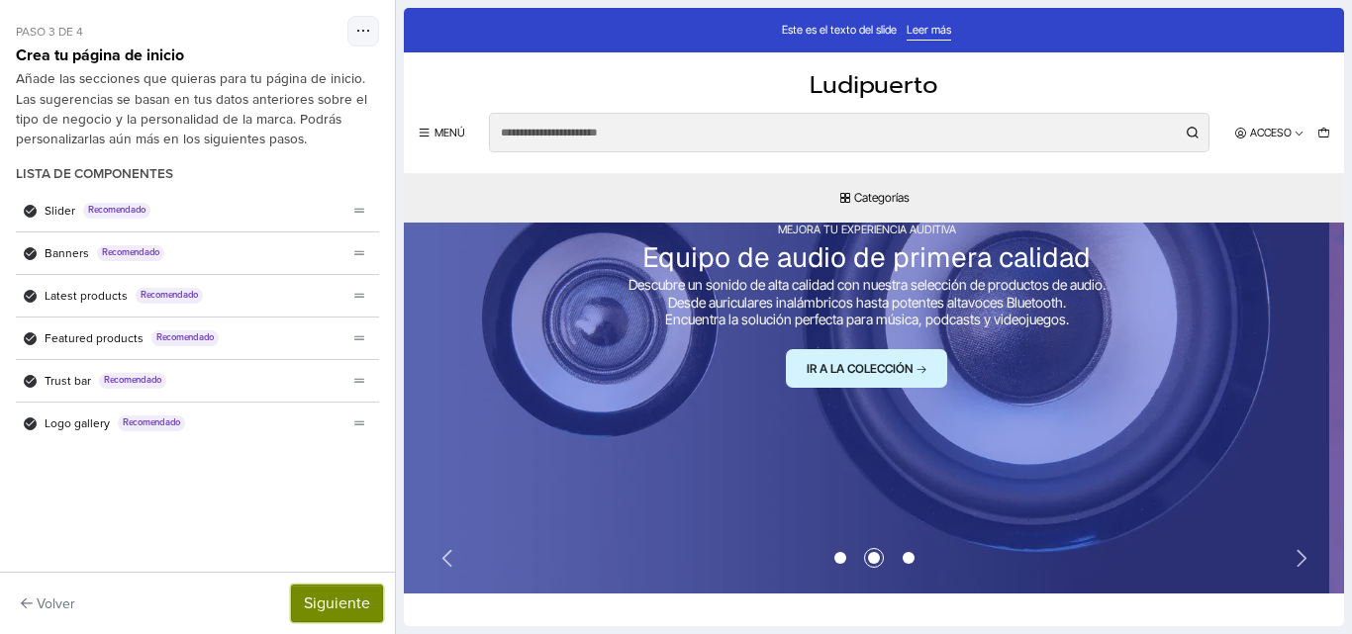
click at [314, 595] on button "Siguiente" at bounding box center [337, 604] width 92 height 38
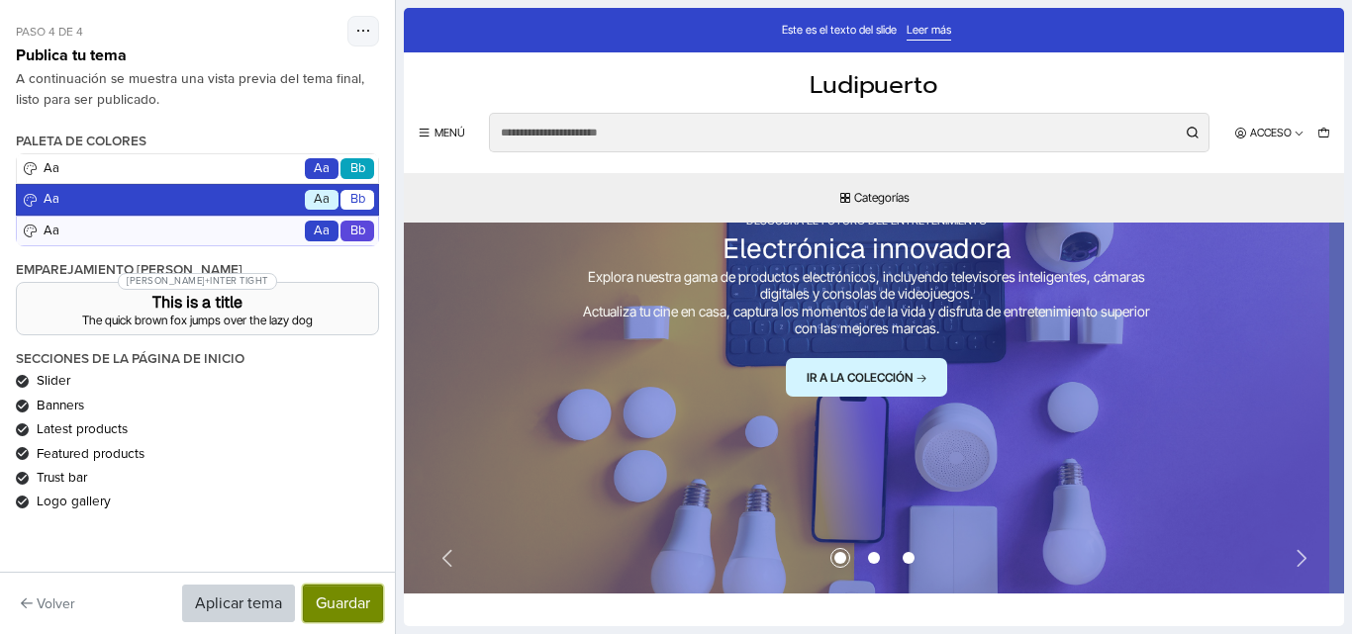
click at [359, 603] on button "Guardar" at bounding box center [343, 604] width 80 height 38
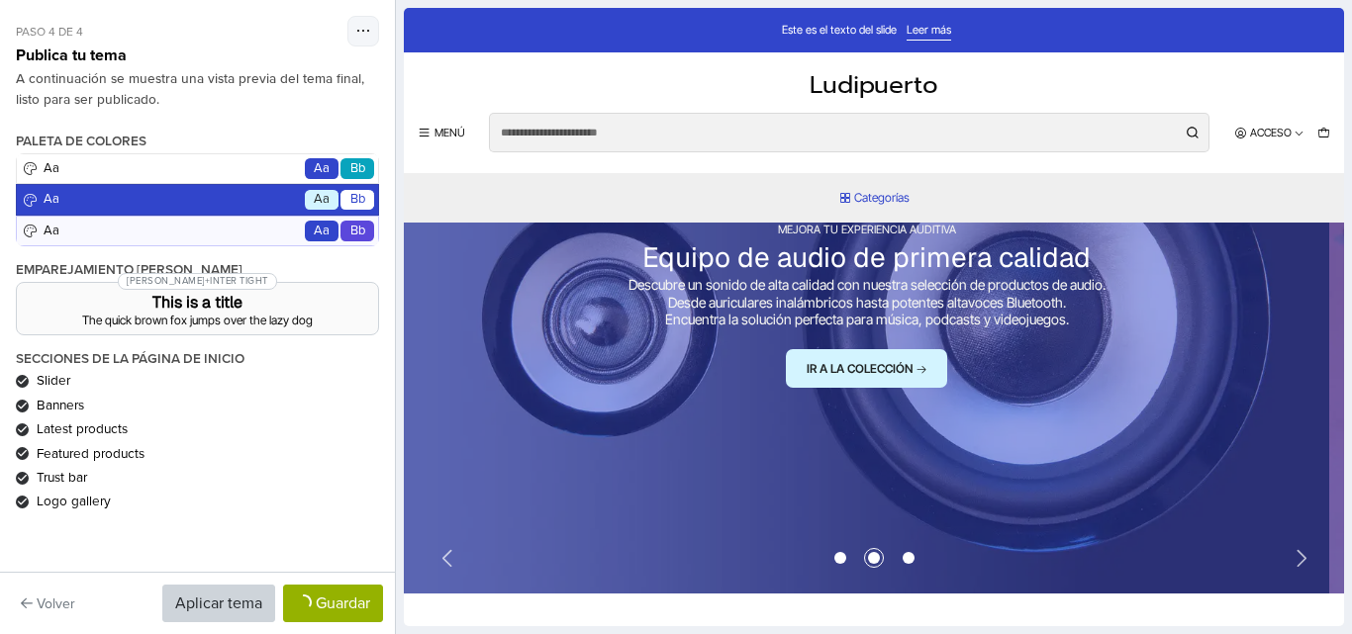
click at [848, 201] on button "Categorías" at bounding box center [874, 197] width 940 height 49
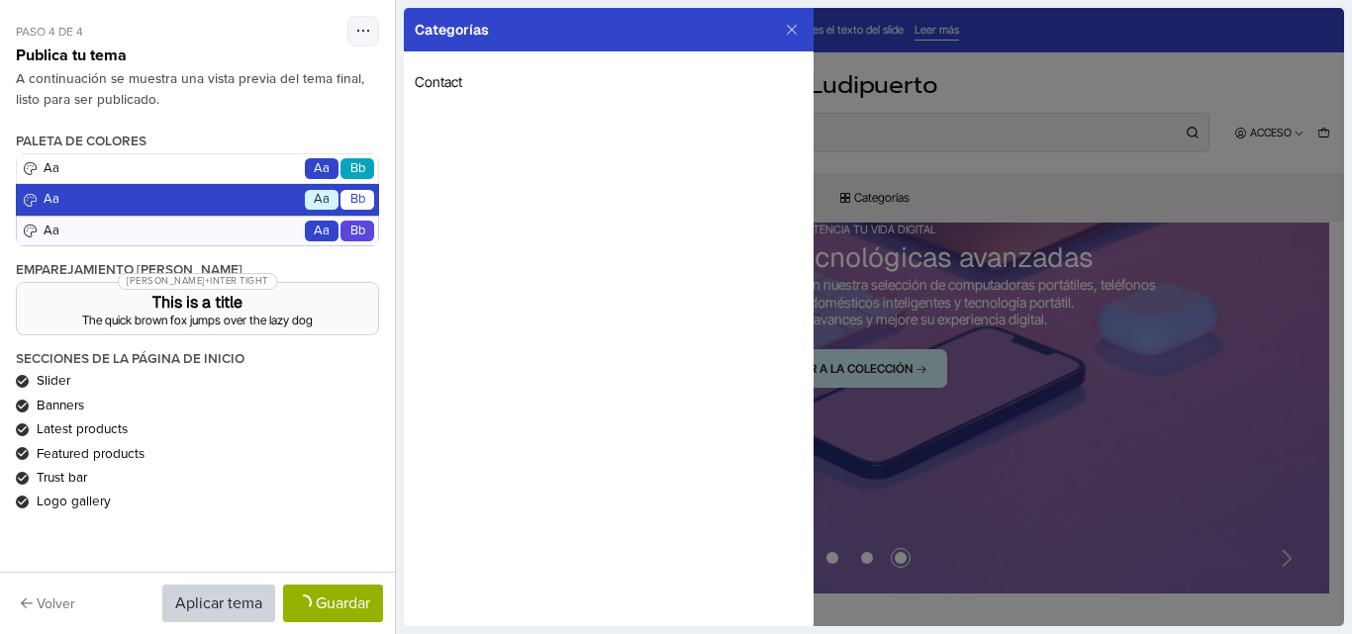
click at [1018, 77] on div at bounding box center [874, 317] width 940 height 618
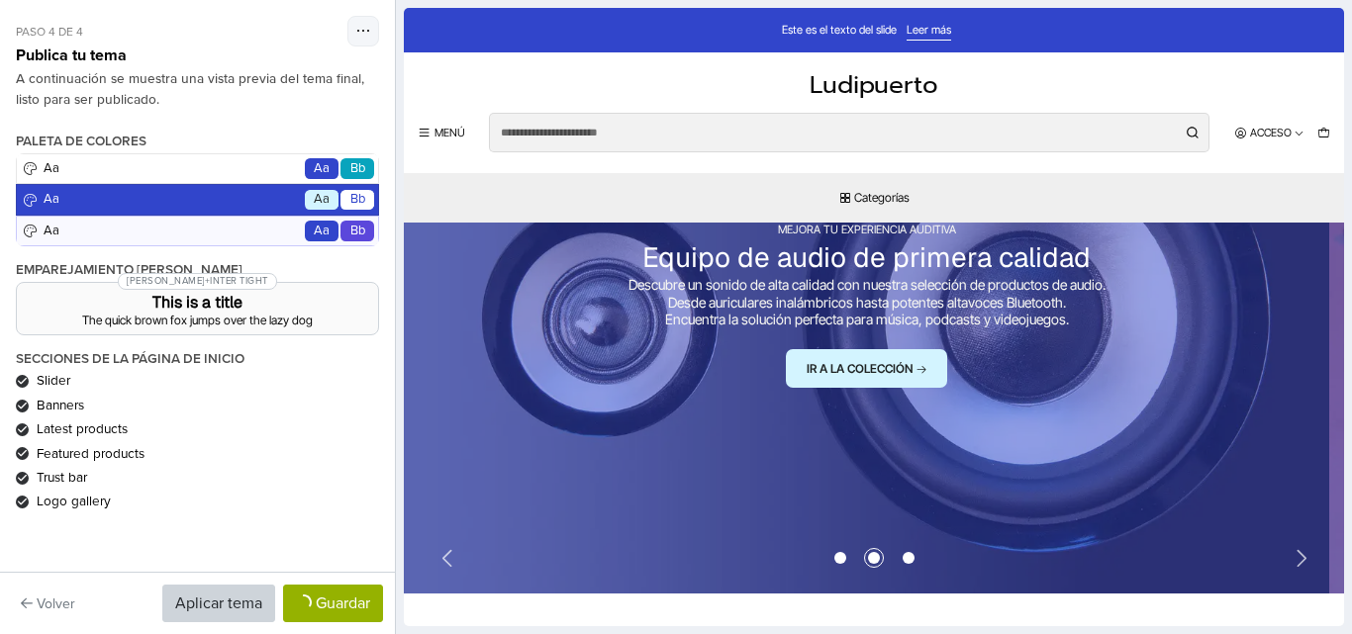
scroll to position [17, 0]
